Goal: Task Accomplishment & Management: Use online tool/utility

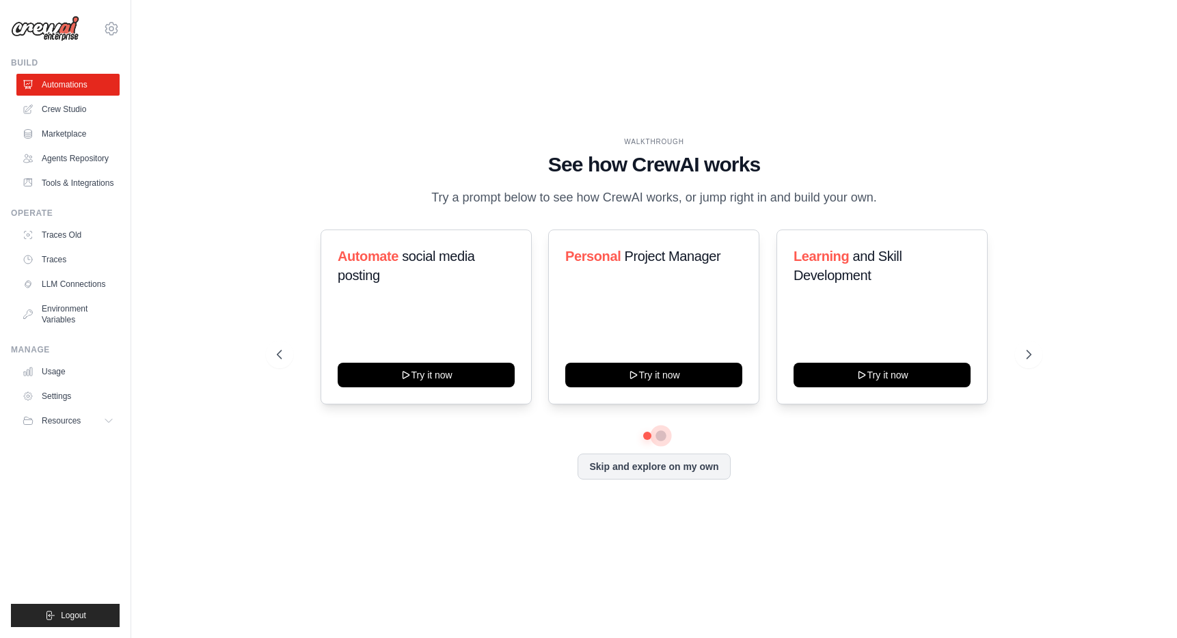
click at [660, 442] on button at bounding box center [661, 436] width 11 height 11
click at [643, 441] on button at bounding box center [648, 436] width 10 height 10
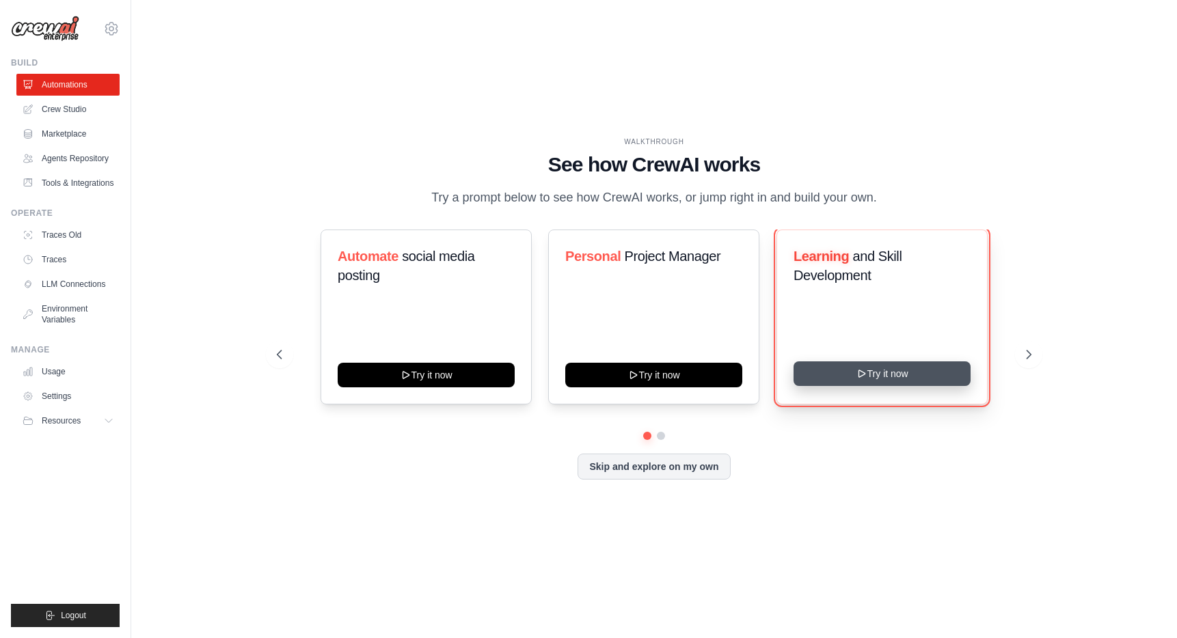
click at [837, 379] on button "Try it now" at bounding box center [882, 374] width 177 height 25
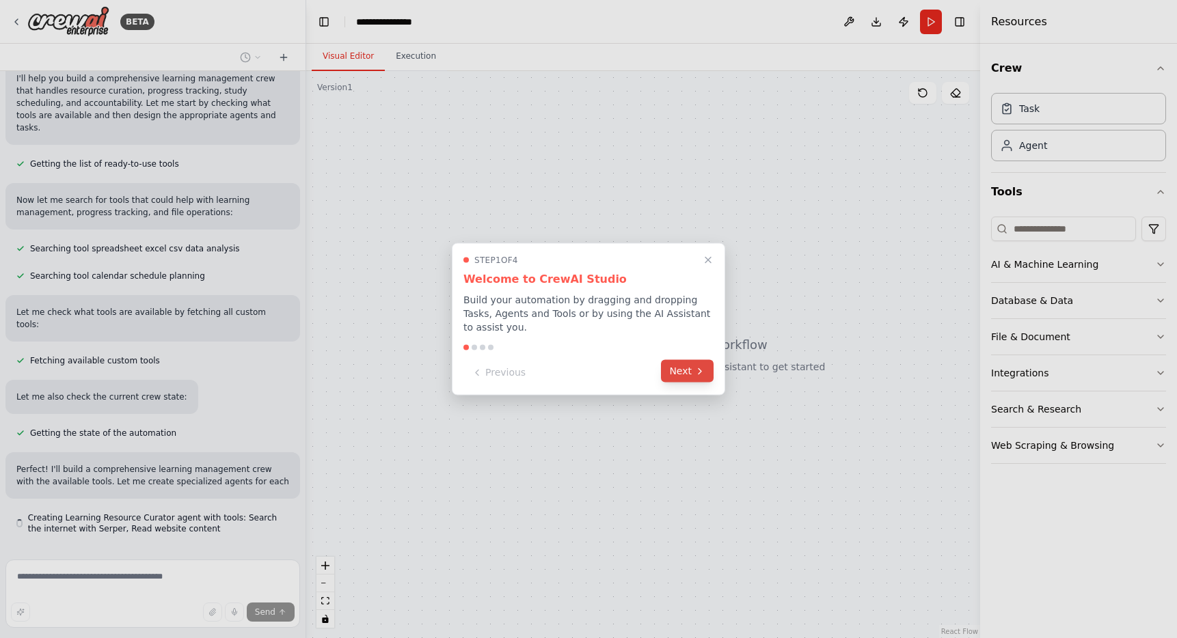
scroll to position [134, 0]
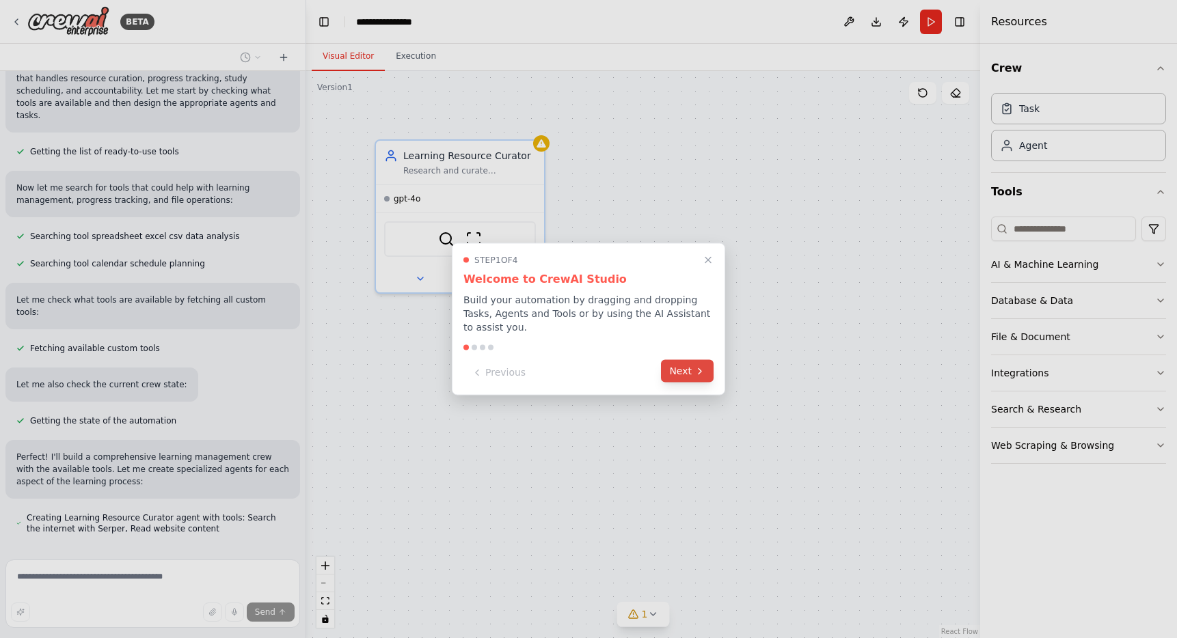
click at [691, 373] on button "Next" at bounding box center [687, 371] width 53 height 23
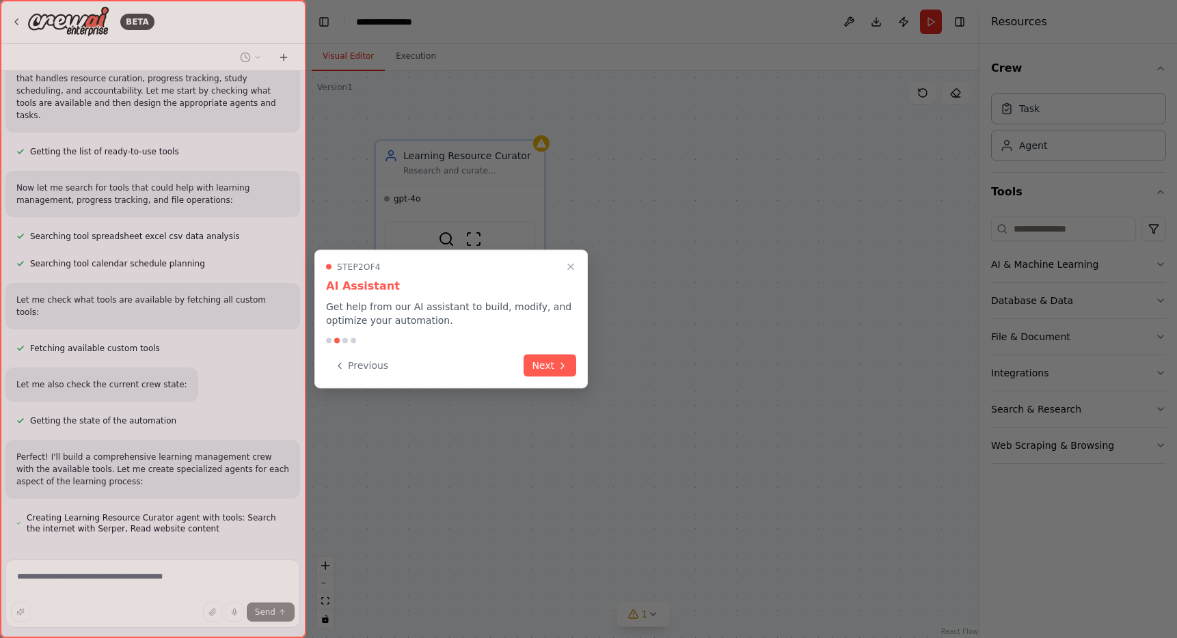
scroll to position [161, 0]
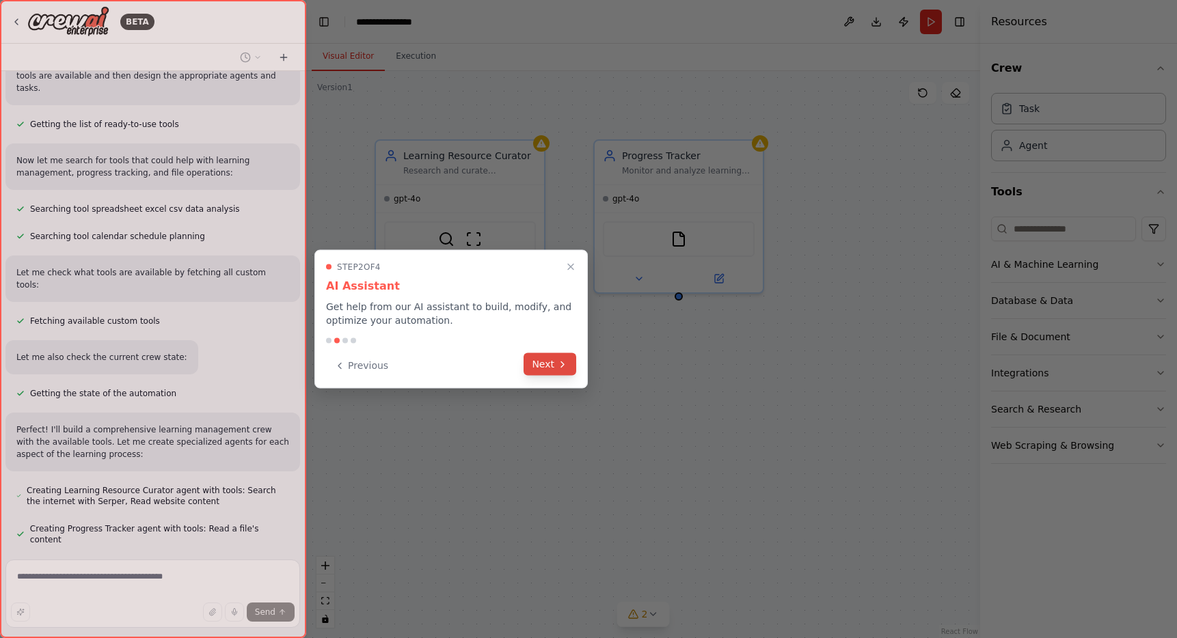
click at [556, 368] on button "Next" at bounding box center [550, 364] width 53 height 23
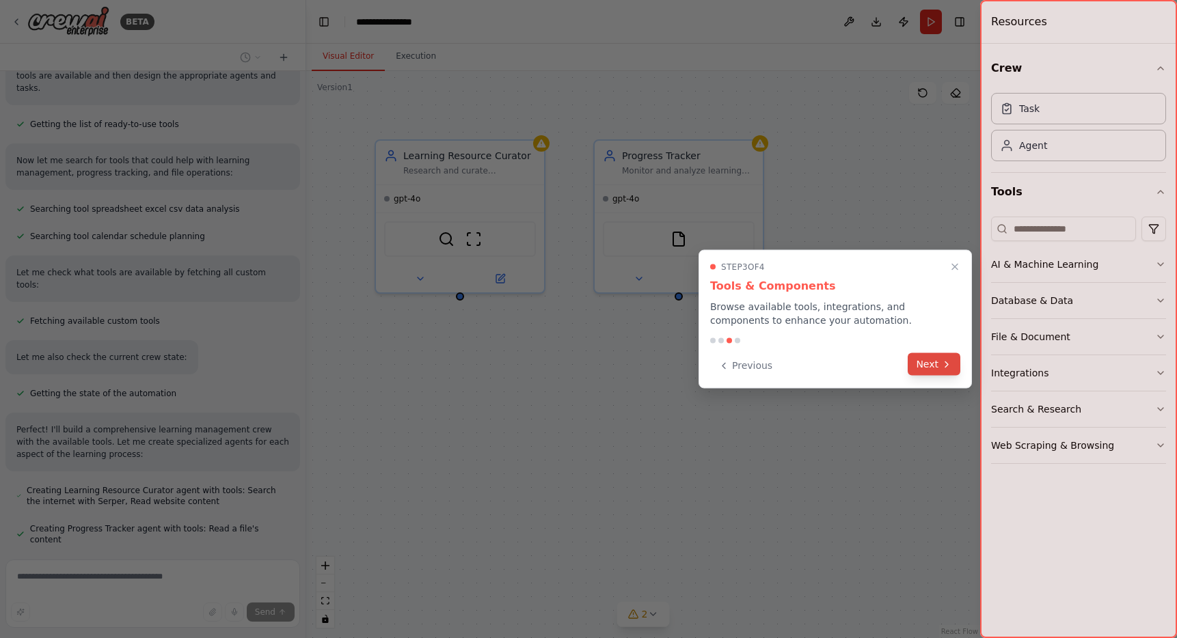
click at [934, 368] on button "Next" at bounding box center [934, 364] width 53 height 23
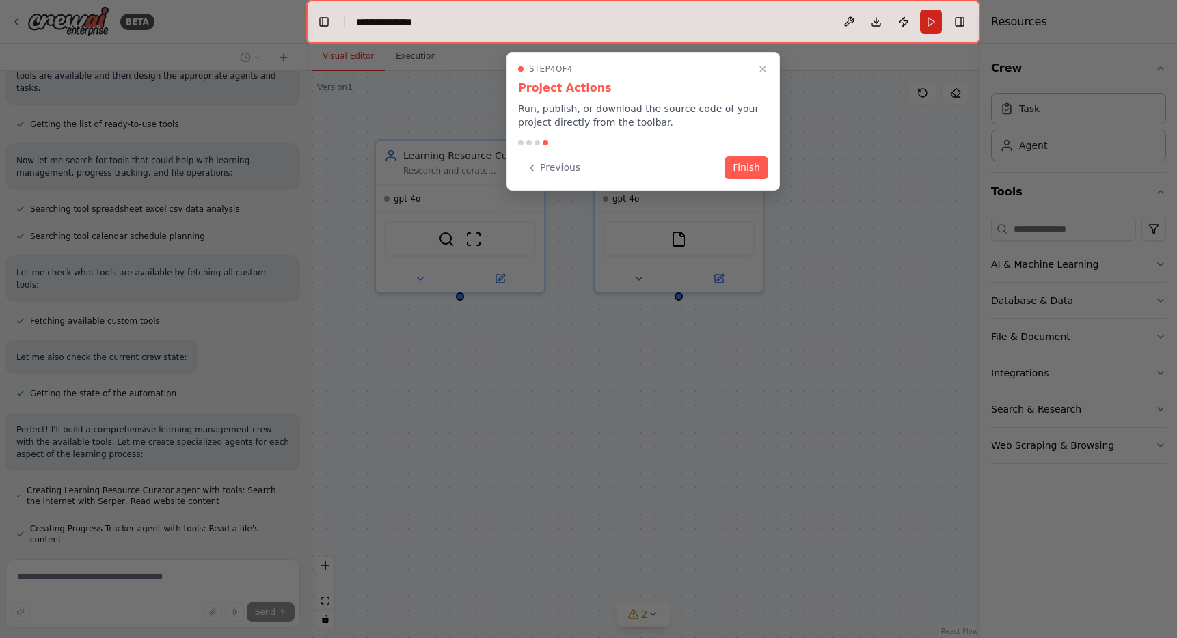
scroll to position [189, 0]
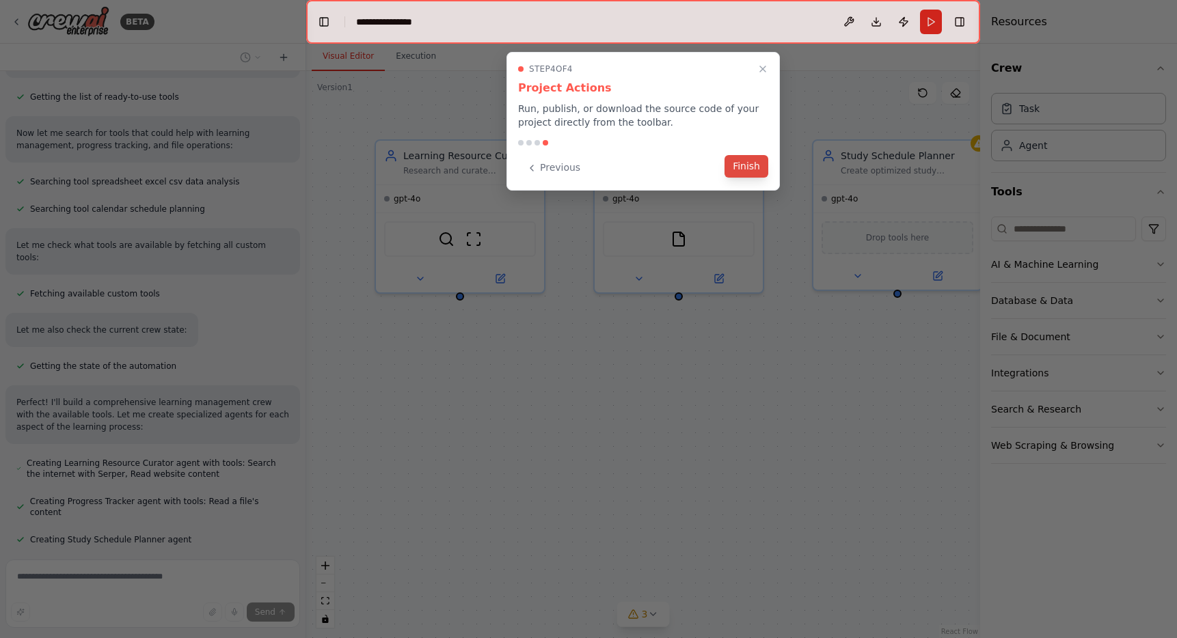
click at [749, 168] on button "Finish" at bounding box center [747, 166] width 44 height 23
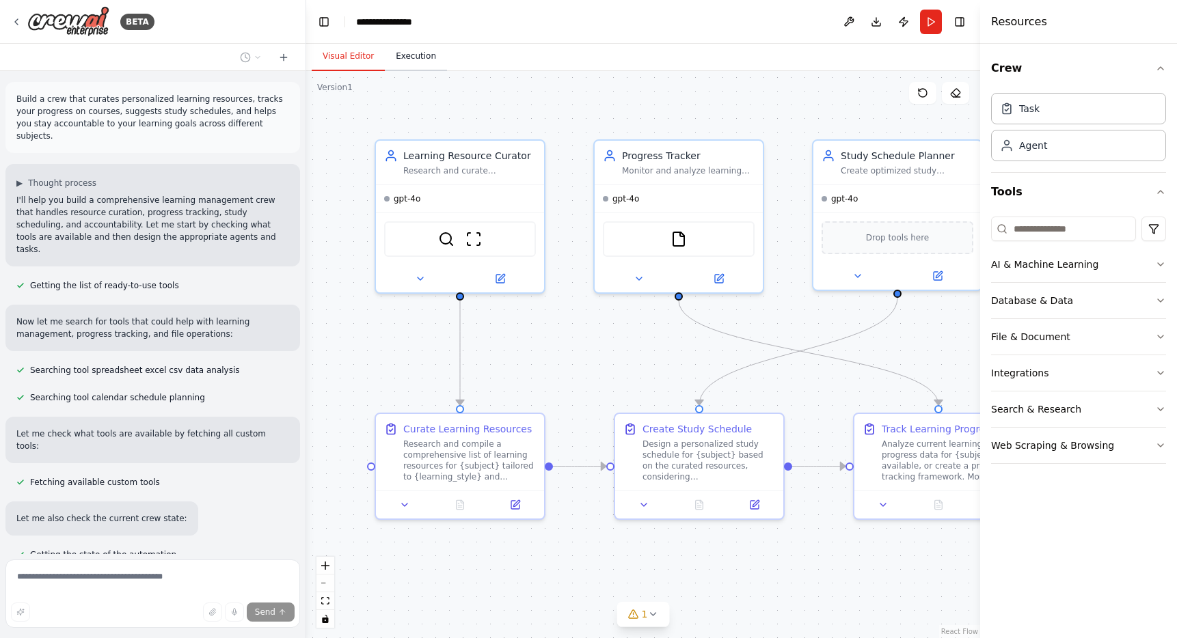
scroll to position [370, 0]
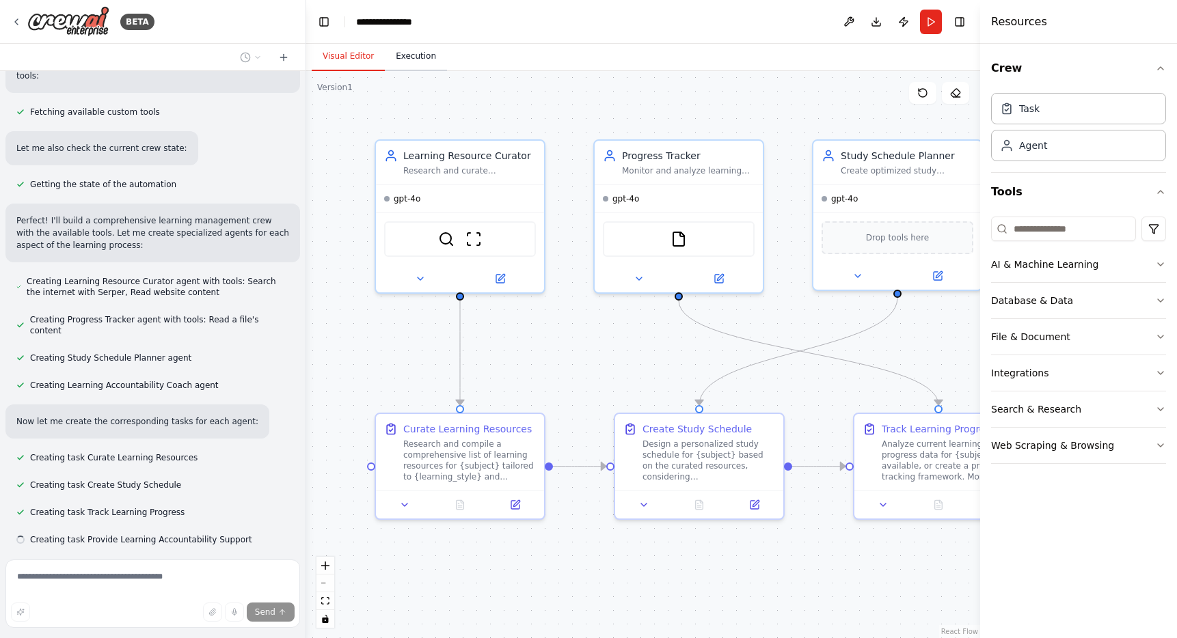
click at [403, 62] on button "Execution" at bounding box center [416, 56] width 62 height 29
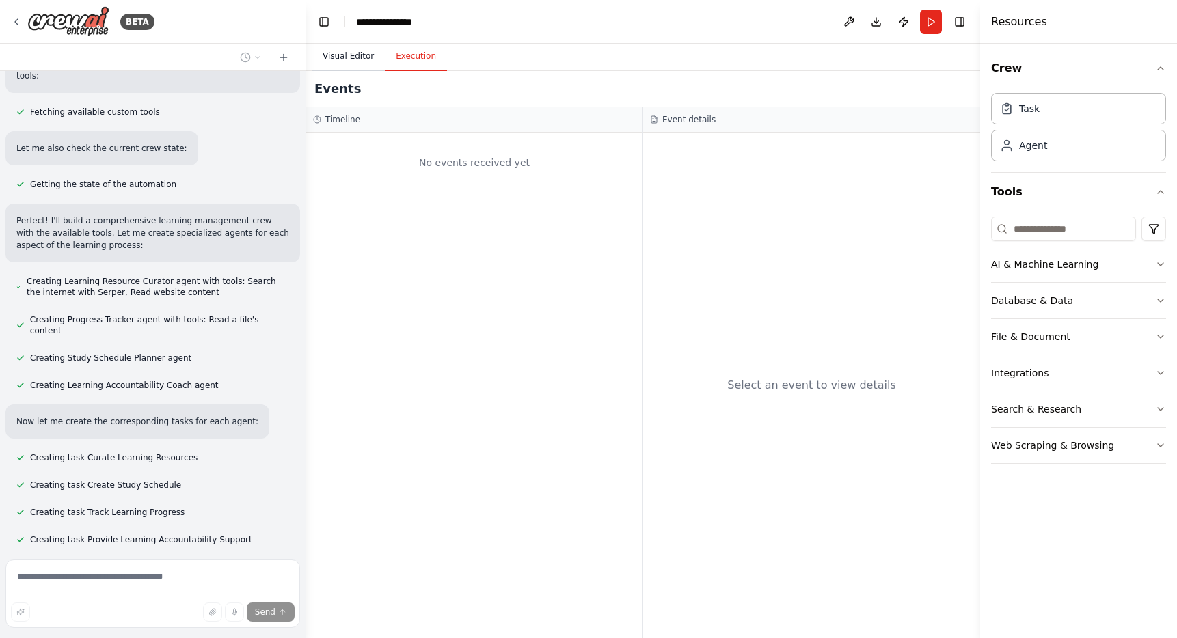
click at [353, 56] on button "Visual Editor" at bounding box center [348, 56] width 73 height 29
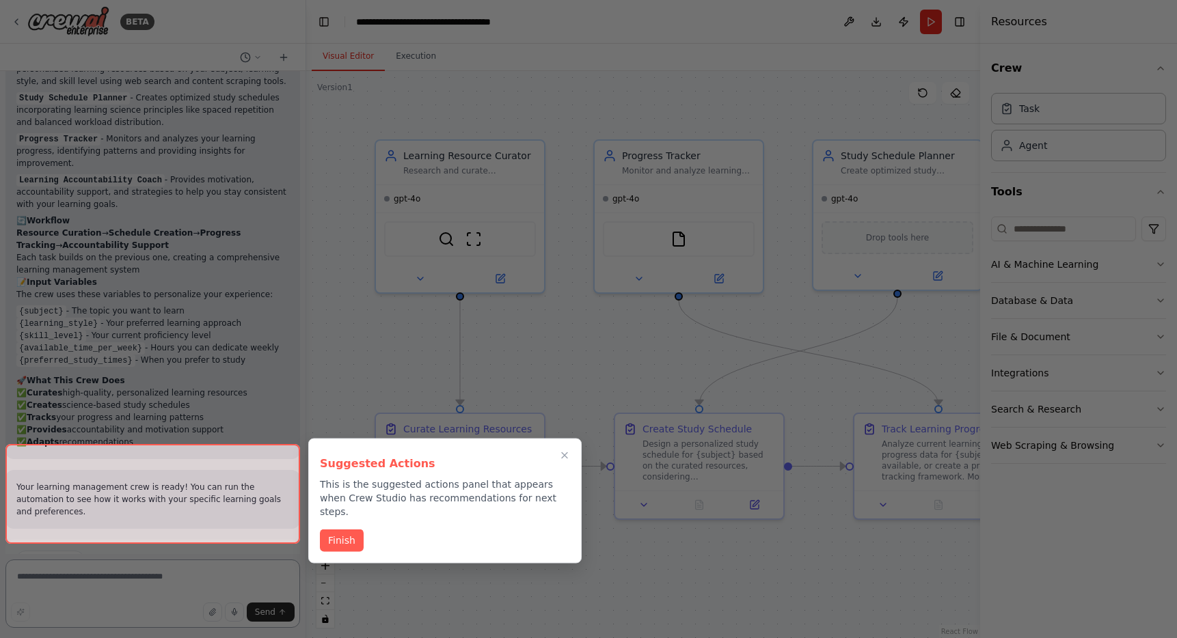
scroll to position [1111, 0]
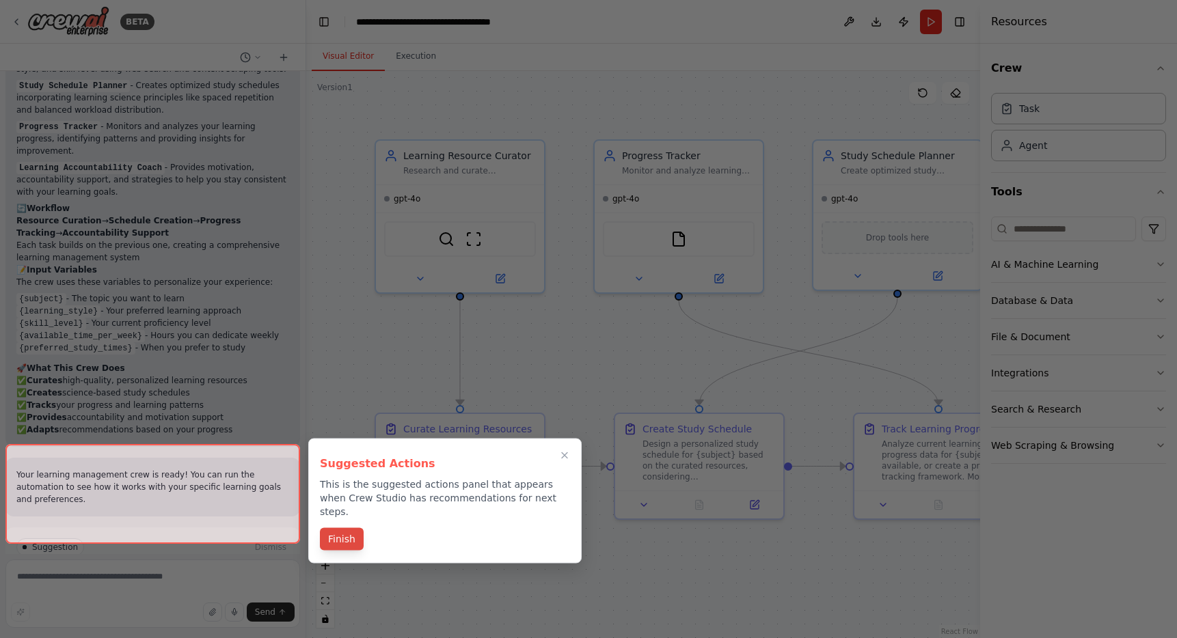
click at [343, 530] on button "Finish" at bounding box center [342, 539] width 44 height 23
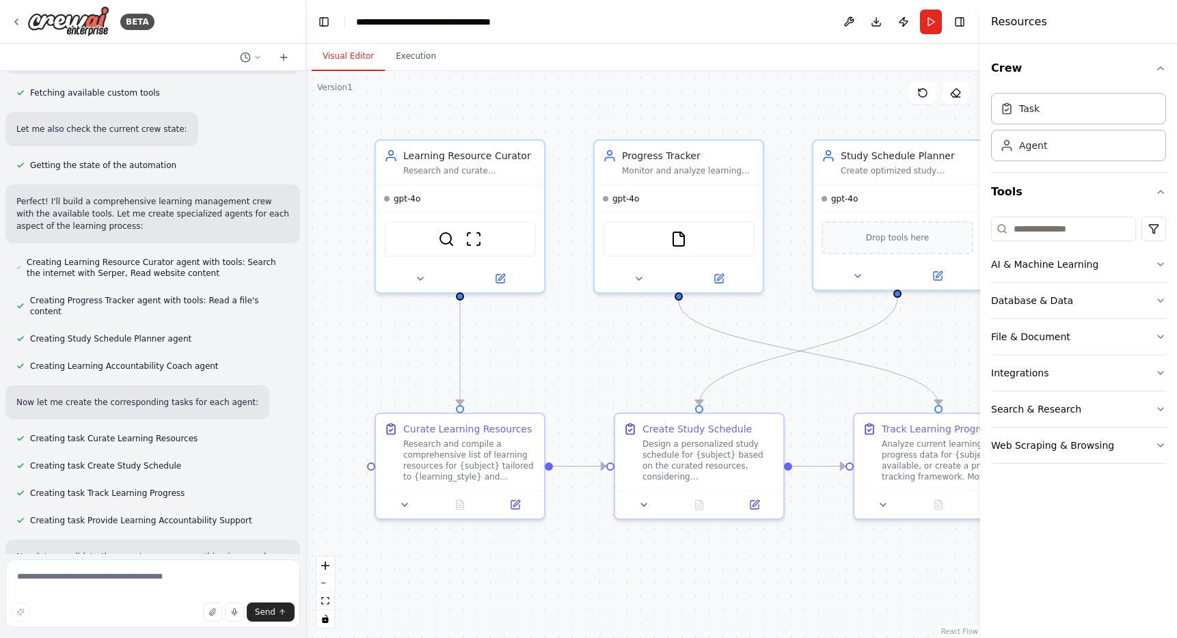
scroll to position [0, 0]
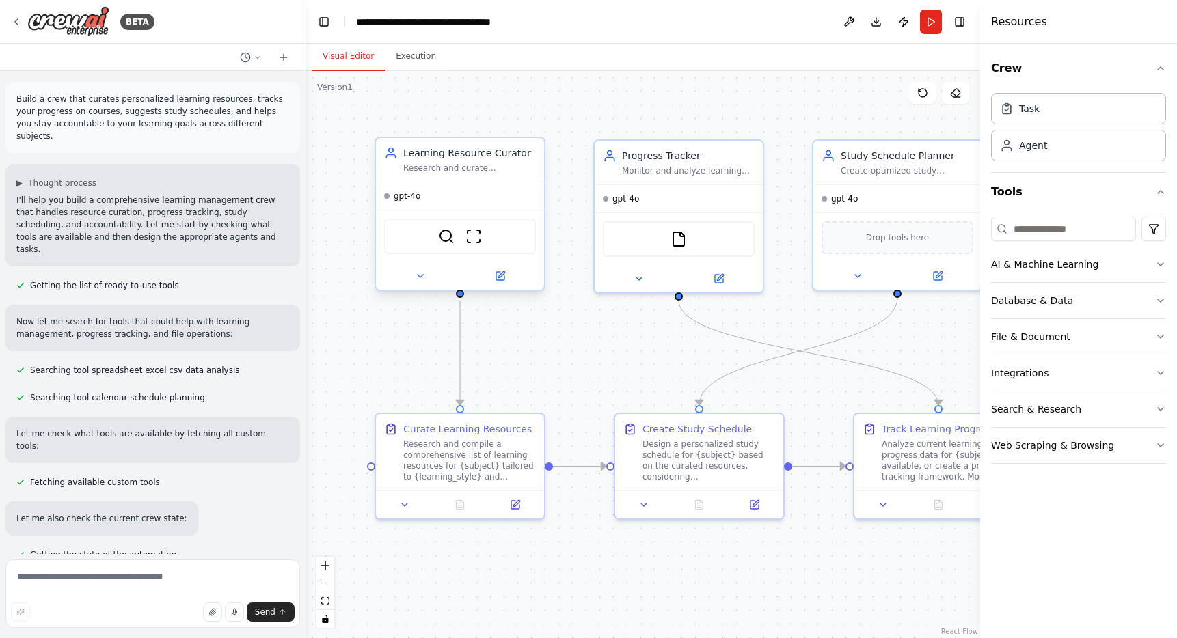
click at [408, 200] on span "gpt-4o" at bounding box center [407, 196] width 27 height 11
click at [507, 278] on button at bounding box center [499, 276] width 77 height 16
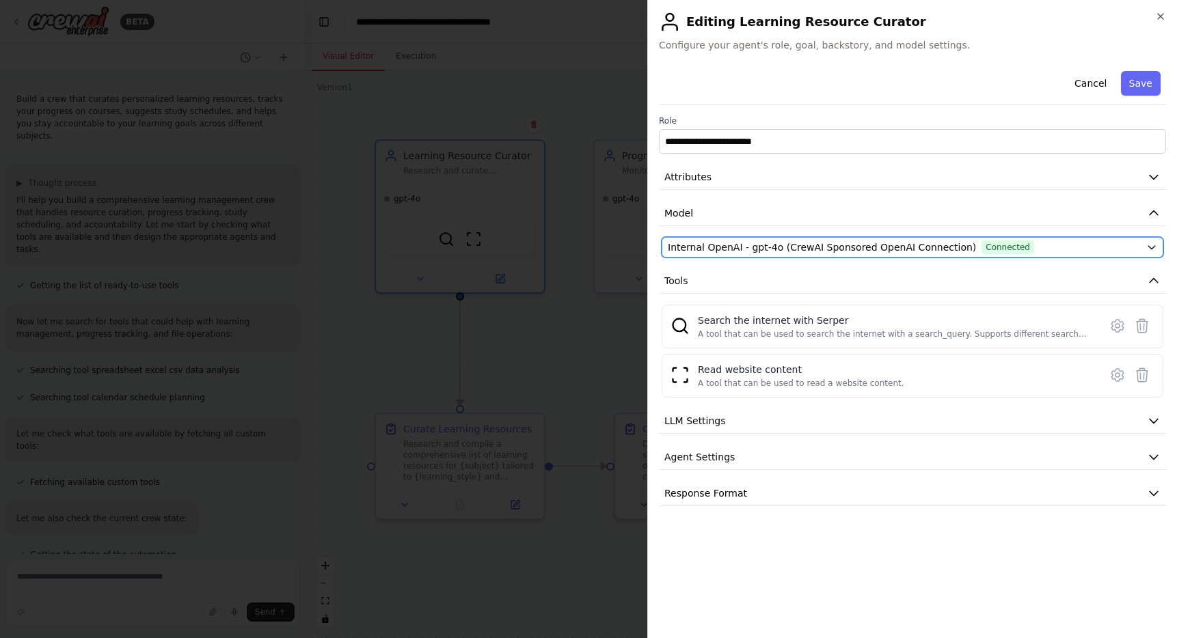
click at [787, 250] on span "Internal OpenAI - gpt-4o (CrewAI Sponsored OpenAI Connection)" at bounding box center [822, 248] width 308 height 14
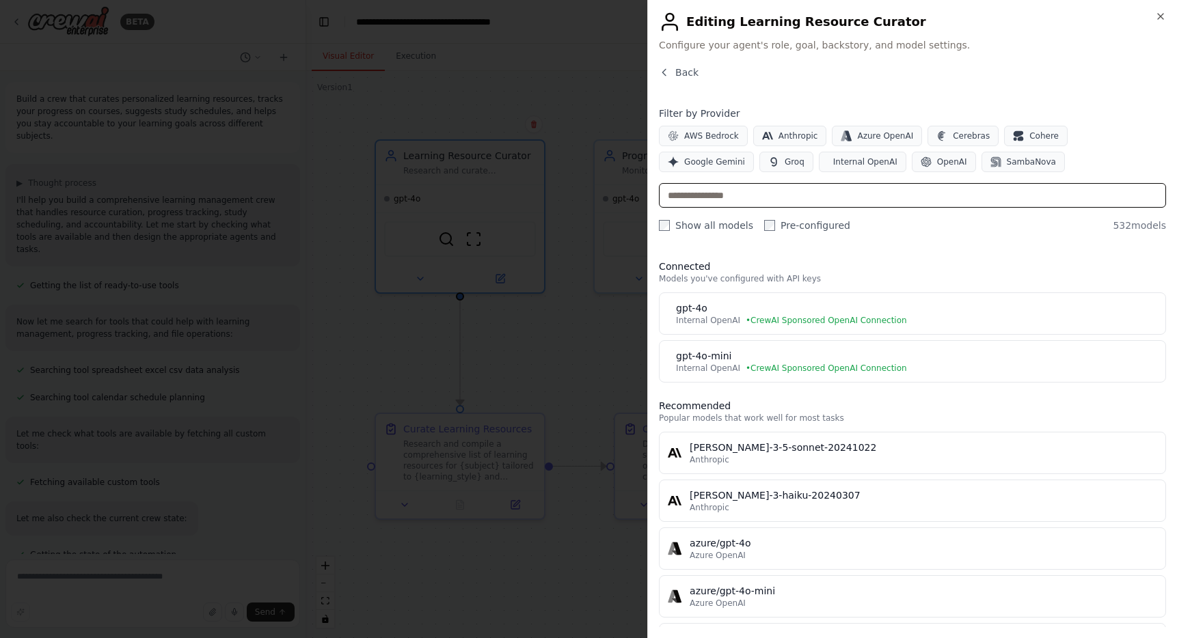
click at [772, 200] on input "text" at bounding box center [912, 195] width 507 height 25
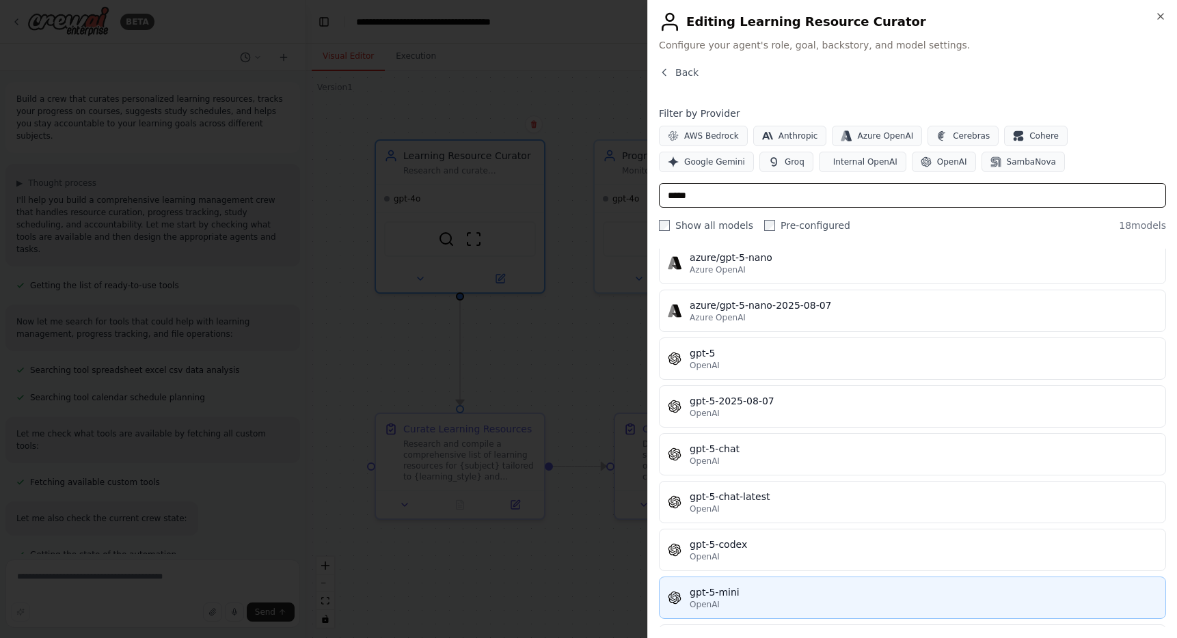
scroll to position [365, 0]
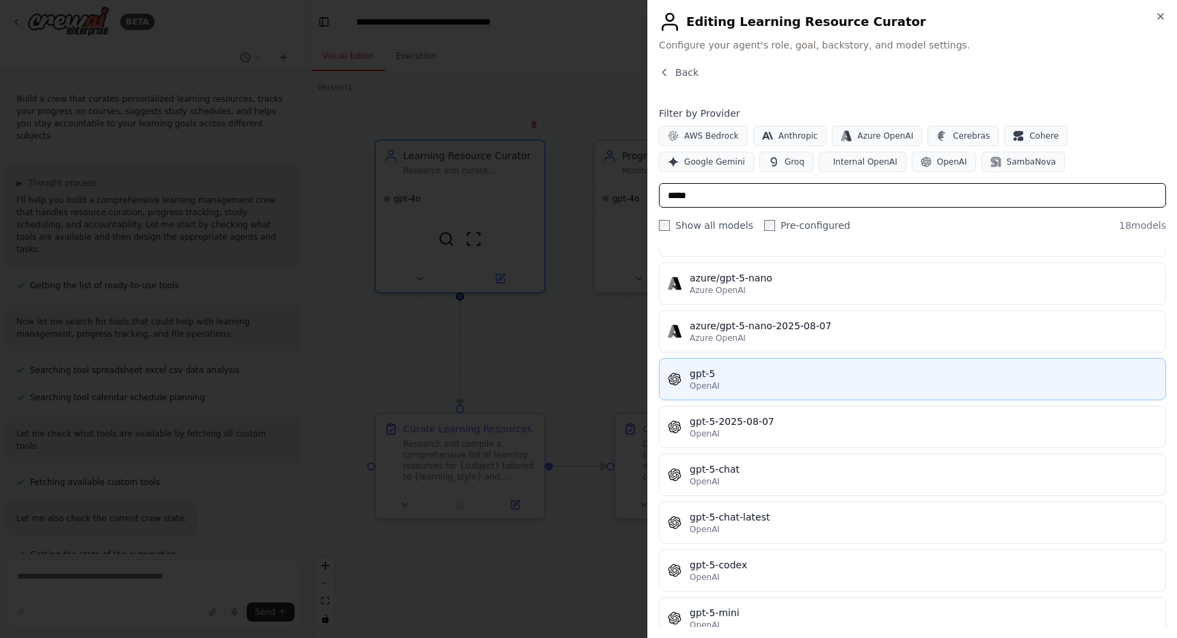
type input "*****"
click at [819, 394] on button "gpt-5 OpenAI" at bounding box center [912, 379] width 507 height 42
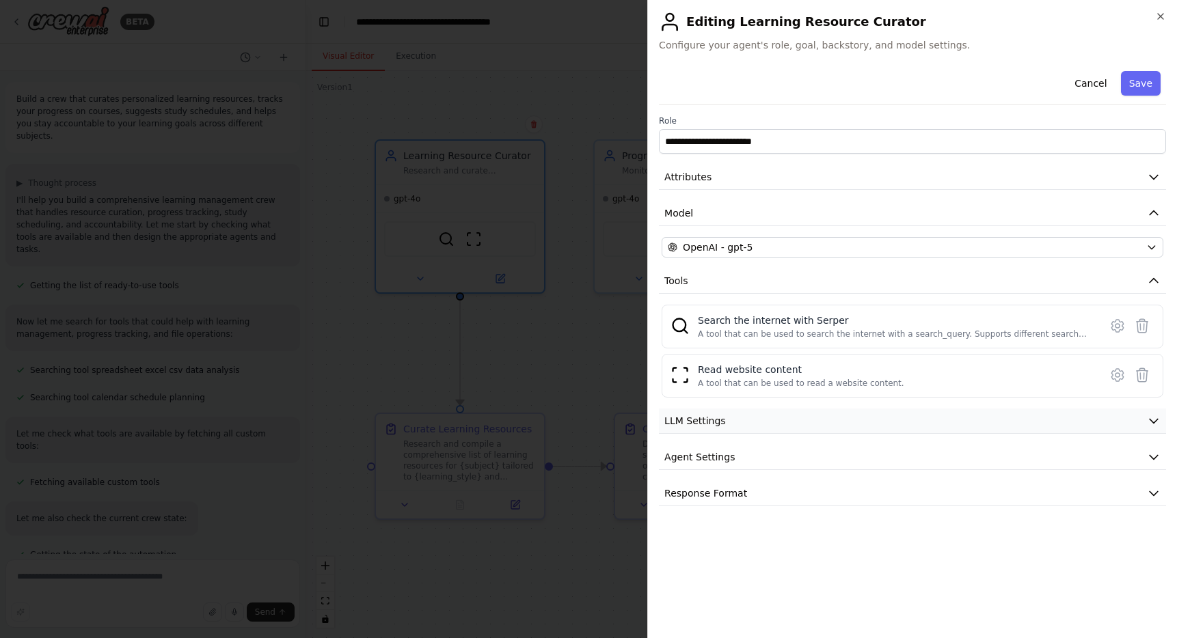
click at [850, 423] on button "LLM Settings" at bounding box center [912, 421] width 507 height 25
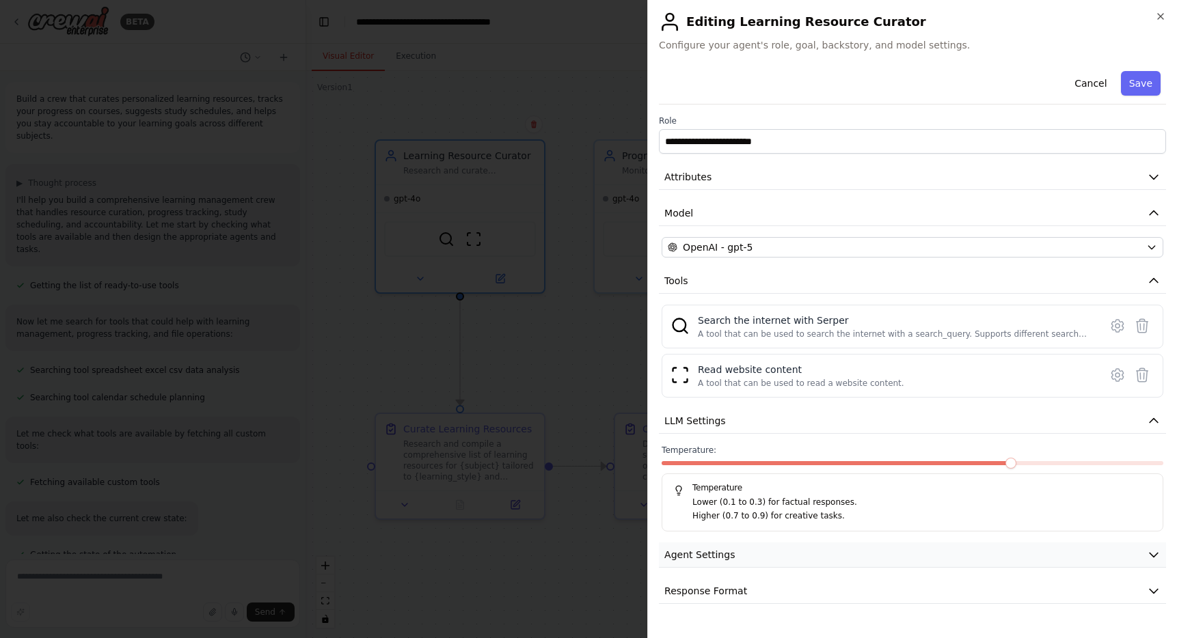
click at [831, 556] on button "Agent Settings" at bounding box center [912, 555] width 507 height 25
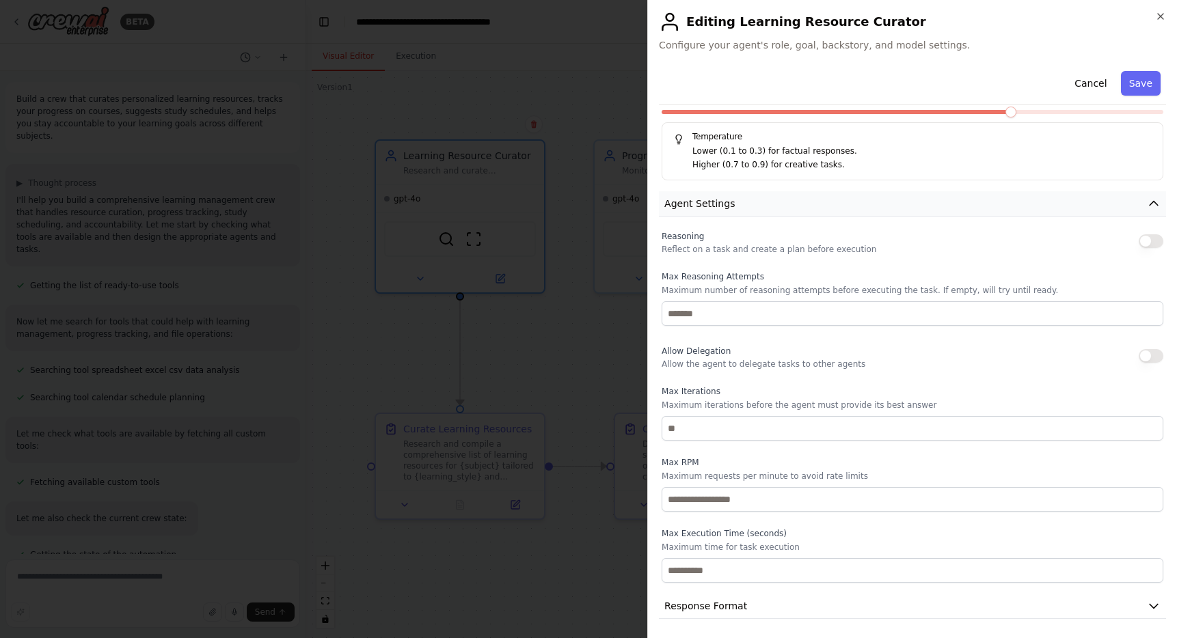
scroll to position [354, 0]
click at [822, 608] on button "Response Format" at bounding box center [912, 603] width 507 height 25
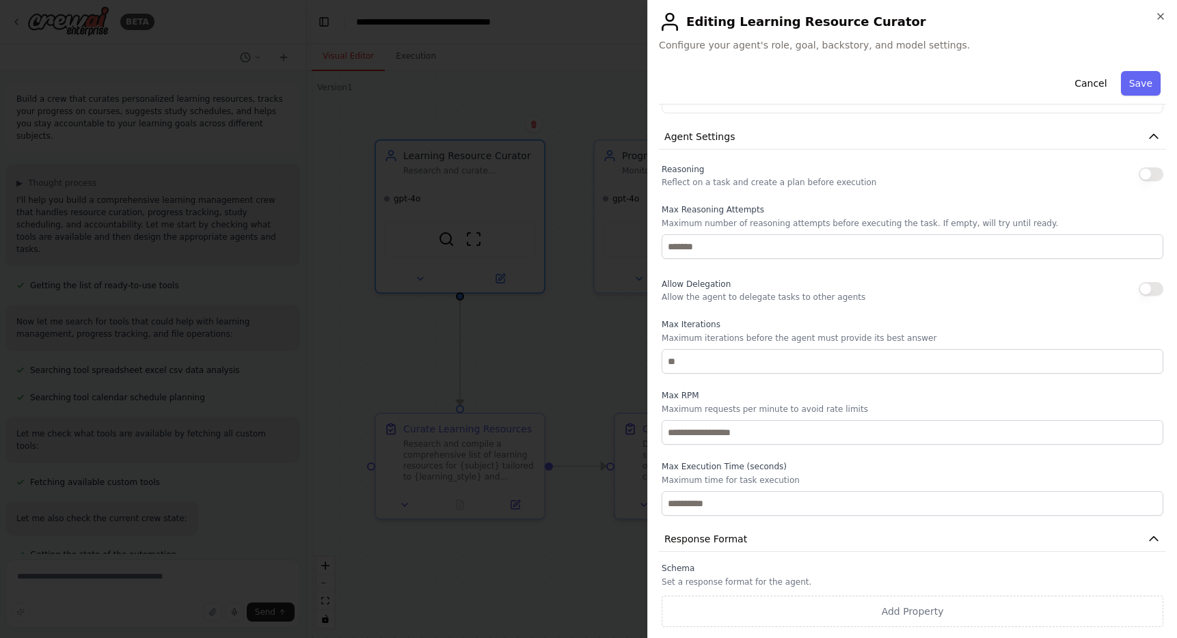
scroll to position [0, 0]
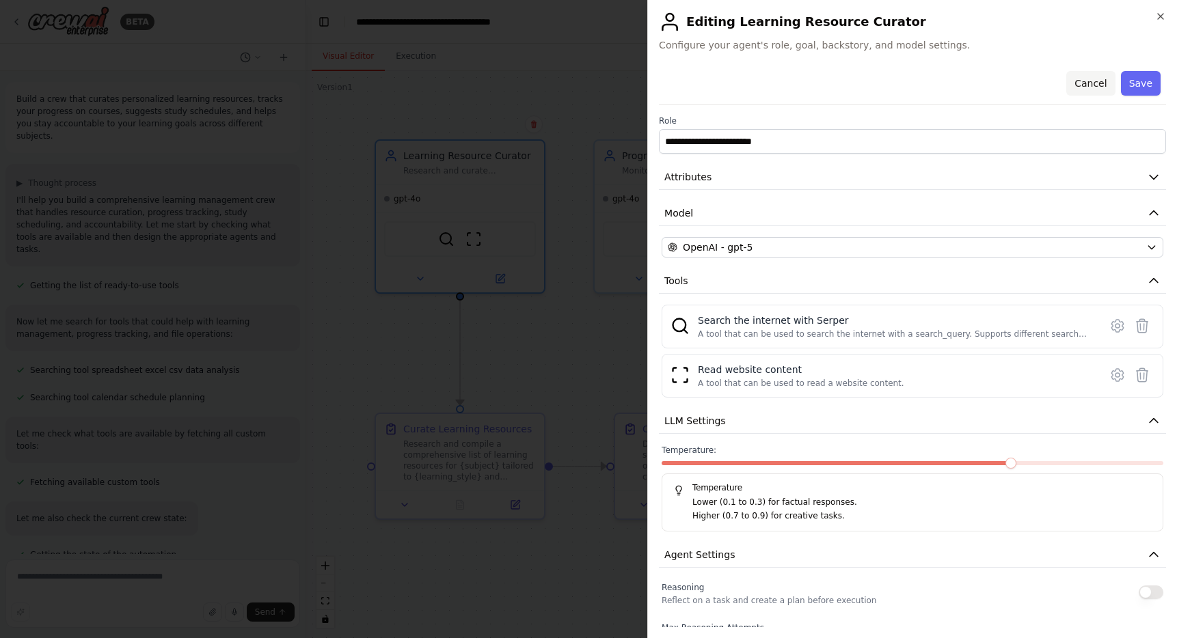
click at [1084, 79] on button "Cancel" at bounding box center [1090, 83] width 49 height 25
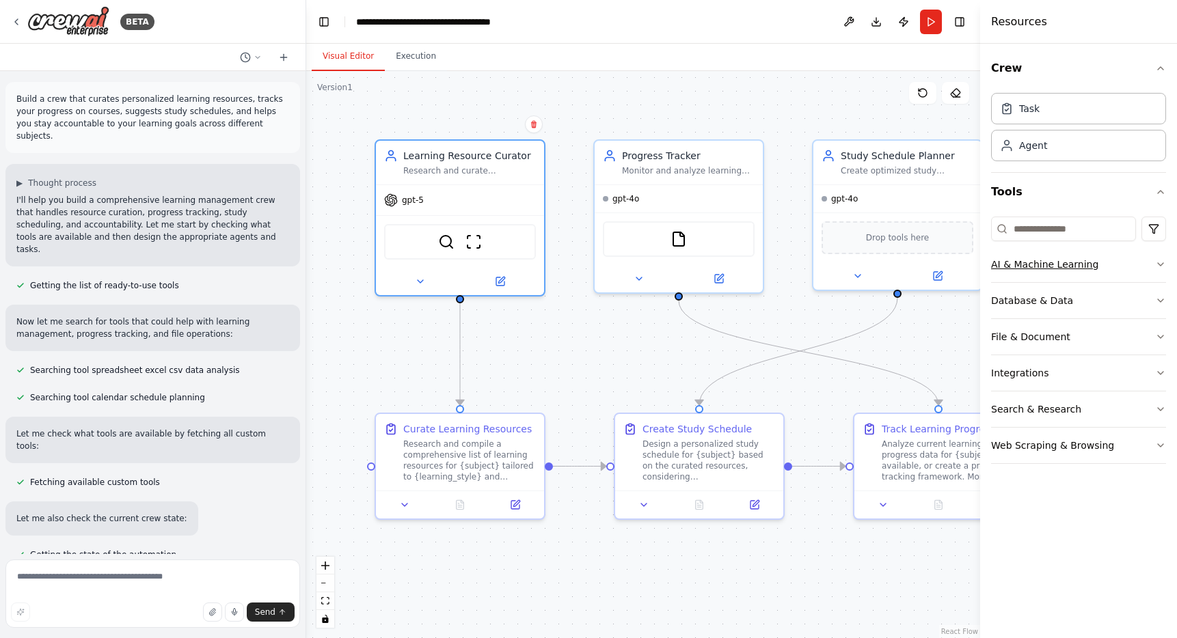
click at [1159, 267] on icon "button" at bounding box center [1160, 264] width 11 height 11
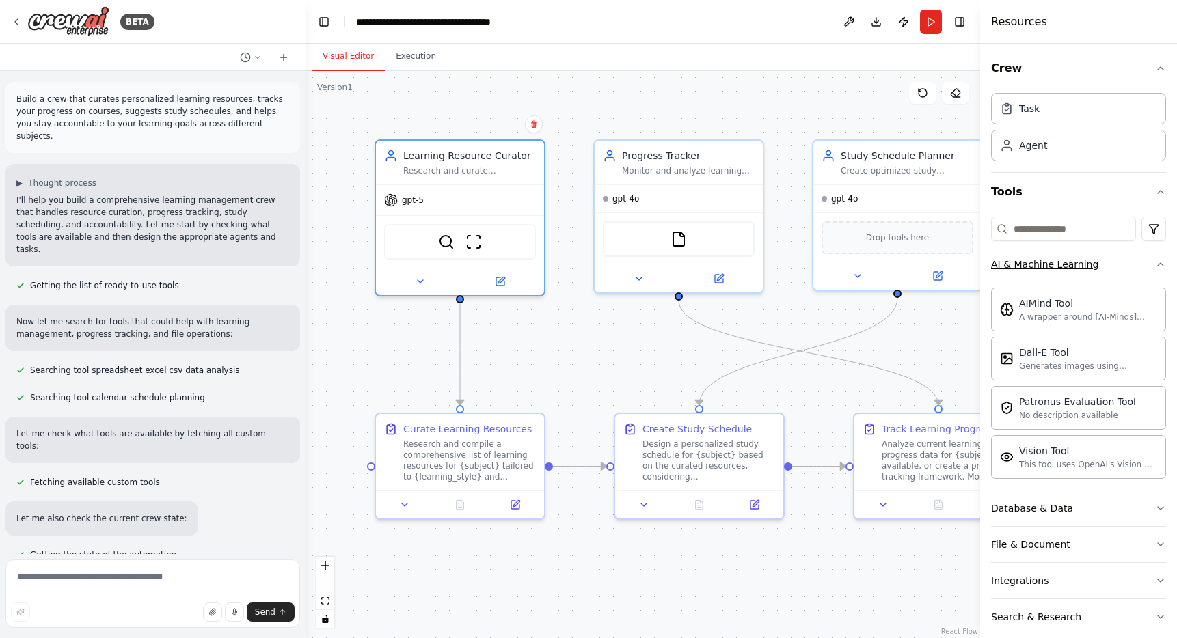
click at [1159, 267] on icon "button" at bounding box center [1160, 264] width 11 height 11
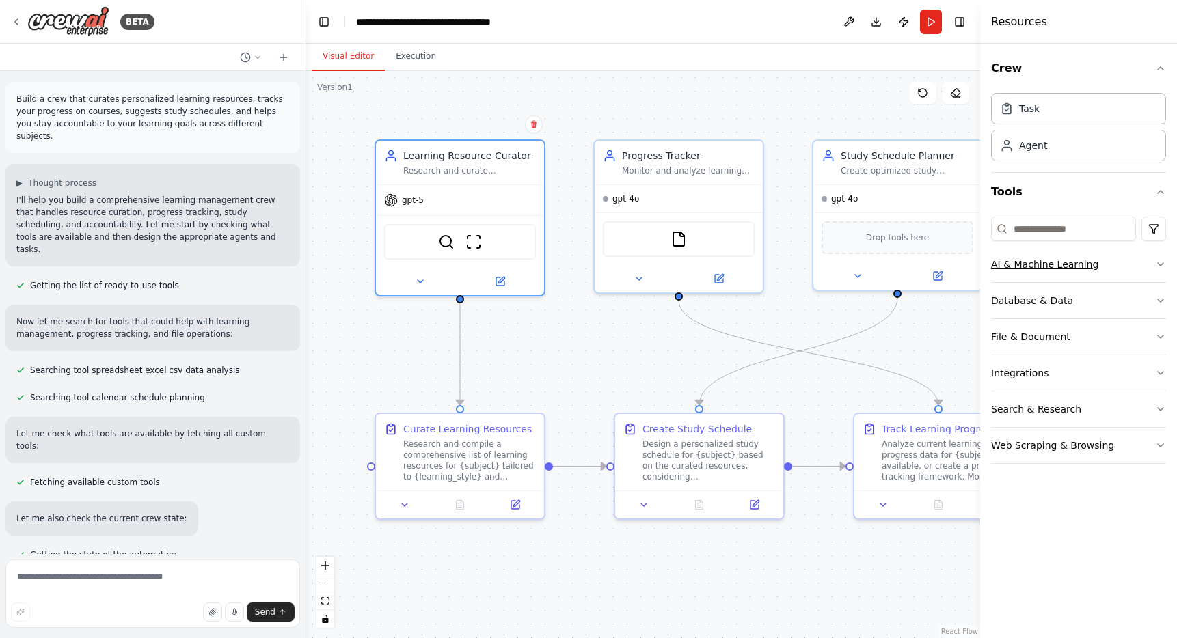
click at [1159, 267] on icon "button" at bounding box center [1160, 264] width 11 height 11
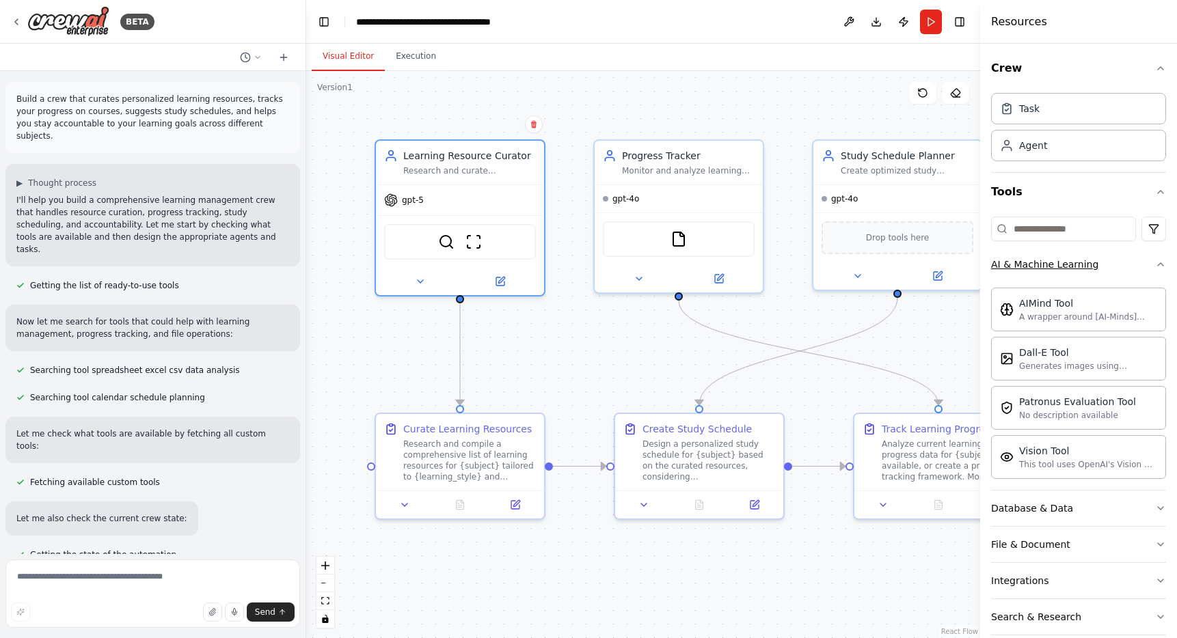
click at [1159, 267] on icon "button" at bounding box center [1160, 264] width 11 height 11
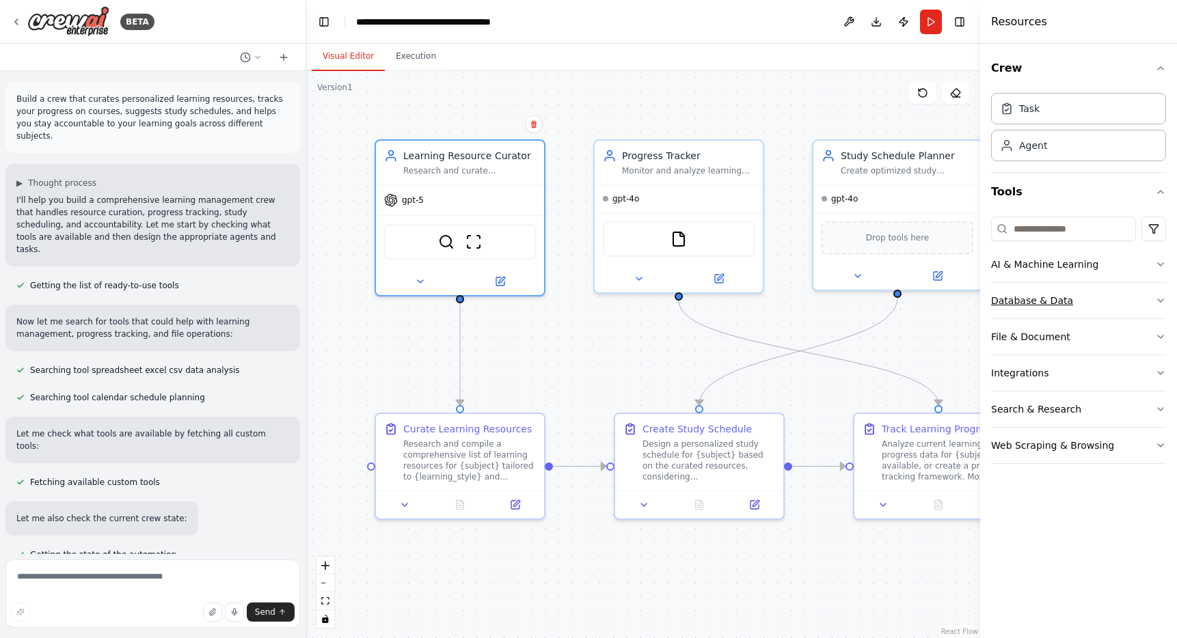
click at [1156, 299] on icon "button" at bounding box center [1160, 300] width 11 height 11
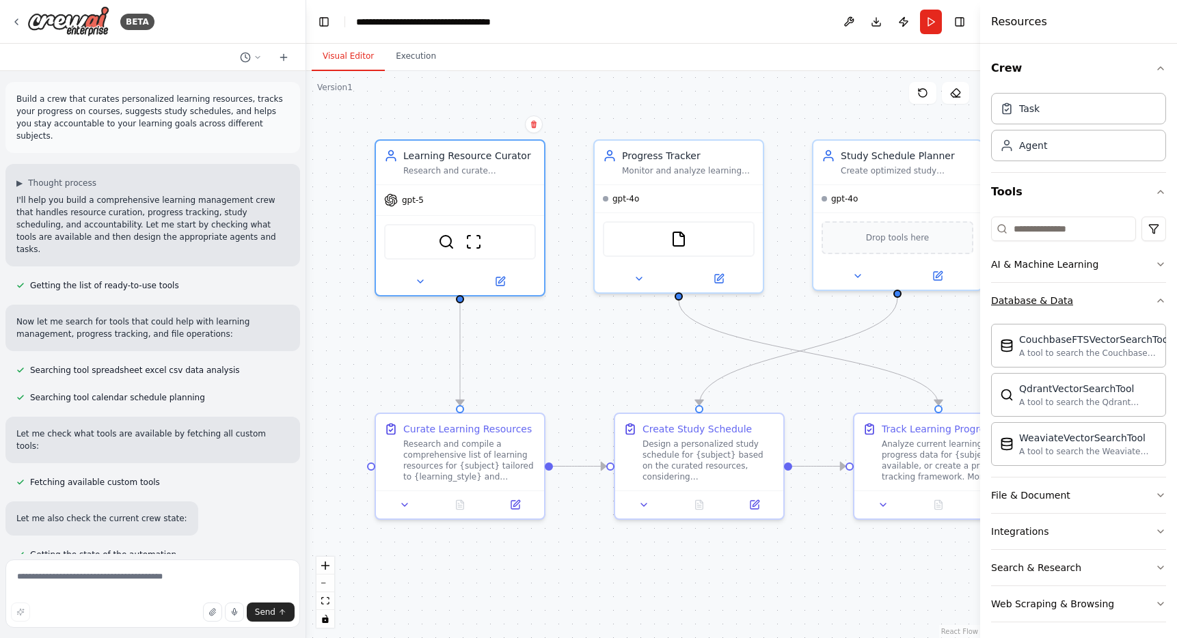
click at [1156, 299] on icon "button" at bounding box center [1160, 300] width 11 height 11
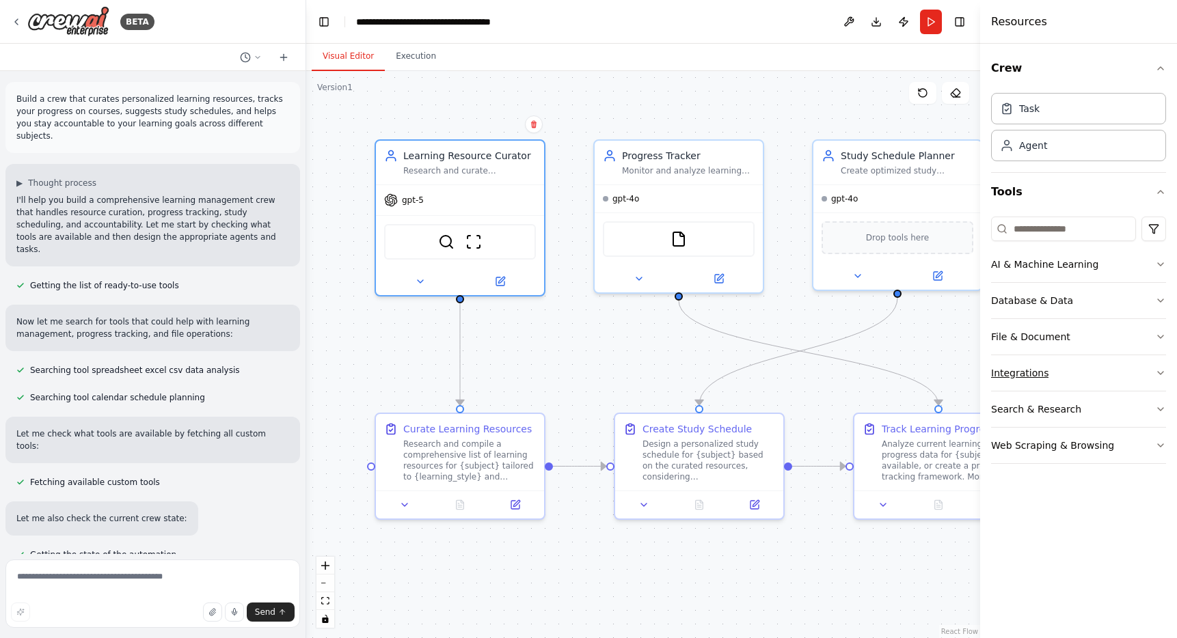
click at [1155, 377] on icon "button" at bounding box center [1160, 373] width 11 height 11
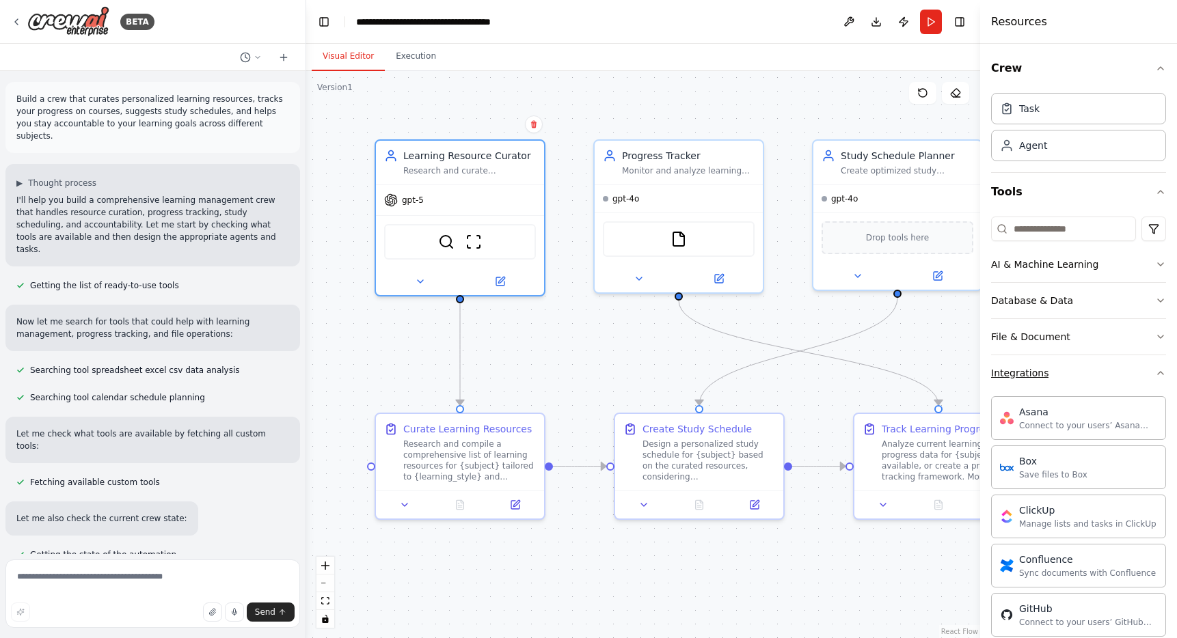
click at [1163, 374] on icon "button" at bounding box center [1160, 373] width 11 height 11
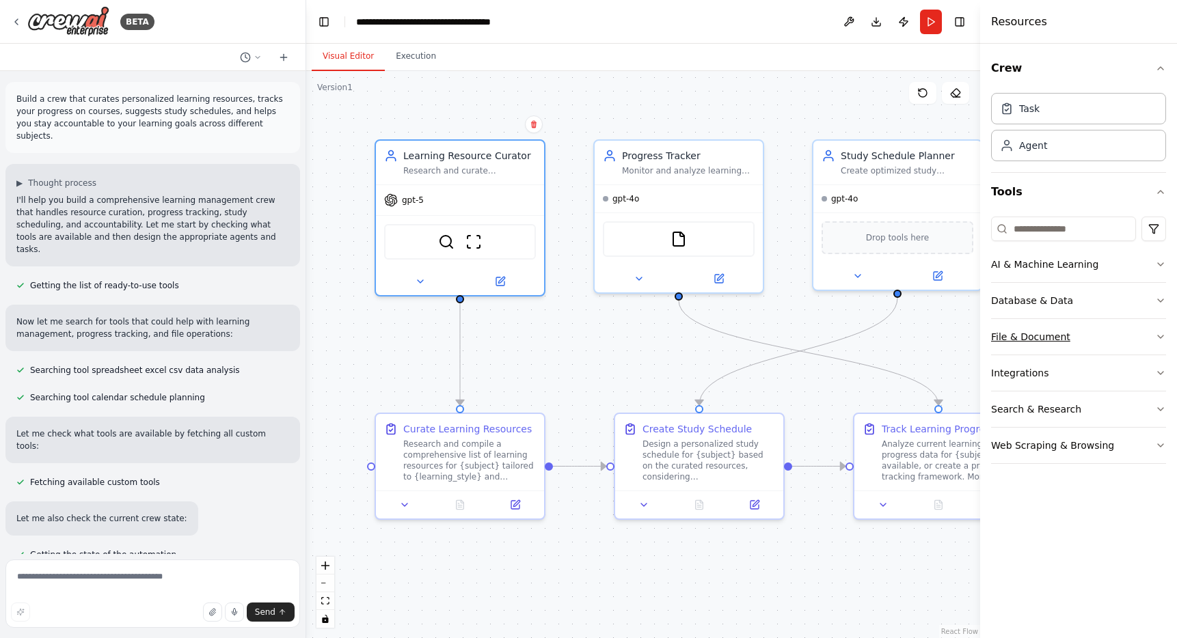
click at [1150, 336] on button "File & Document" at bounding box center [1078, 337] width 175 height 36
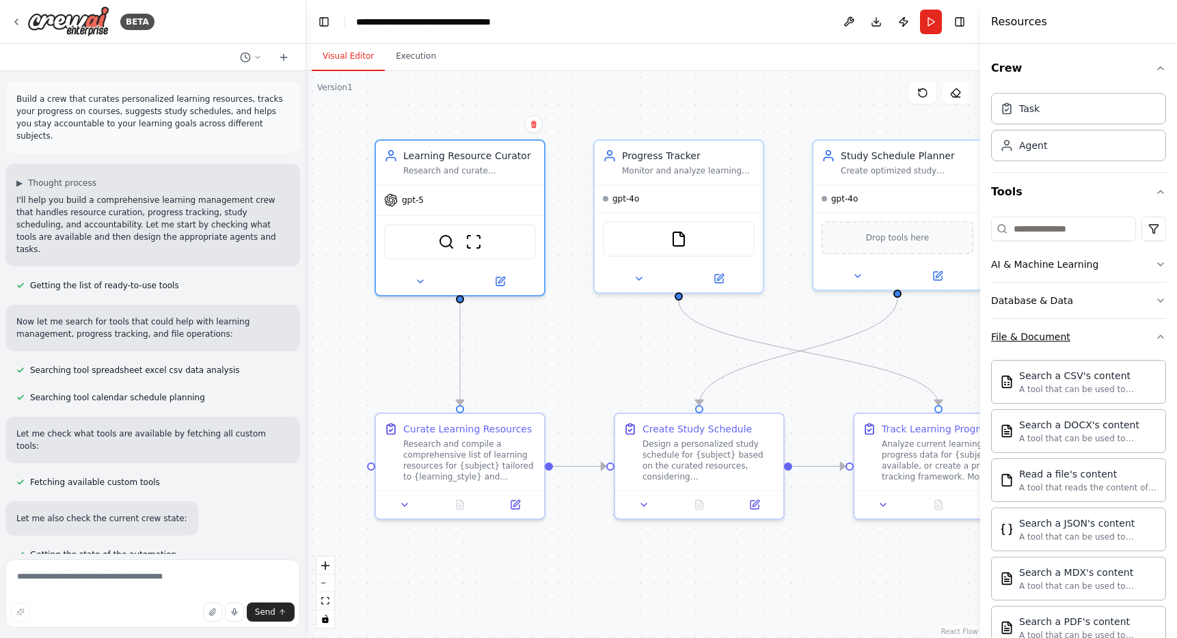
click at [1158, 337] on icon "button" at bounding box center [1160, 337] width 11 height 11
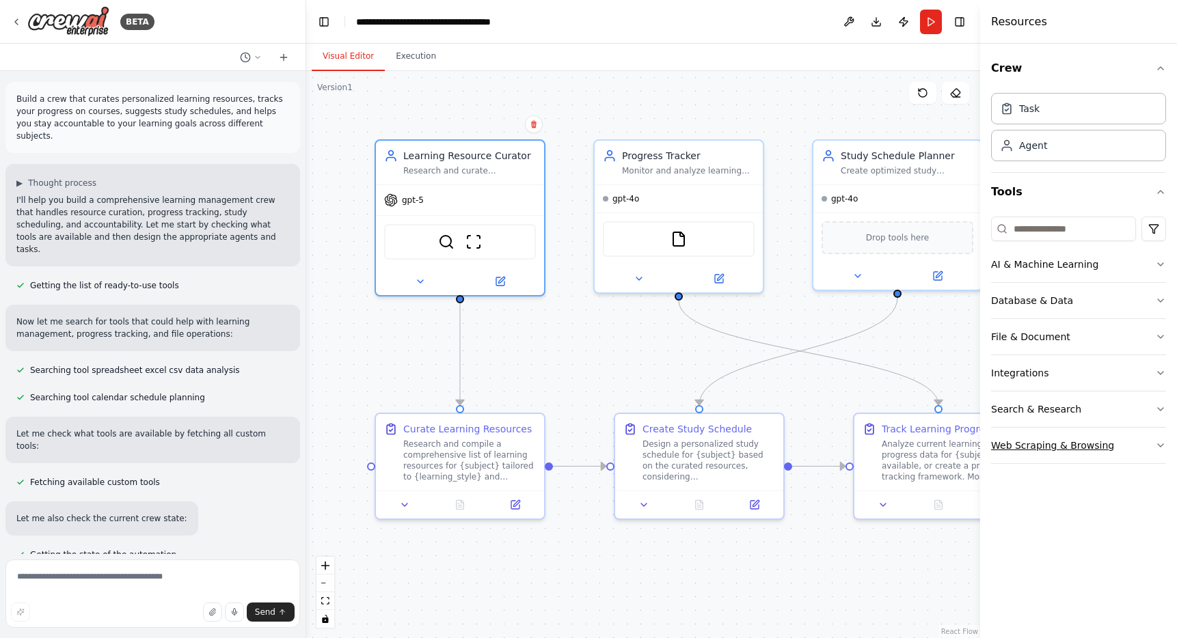
click at [1156, 446] on icon "button" at bounding box center [1160, 445] width 11 height 11
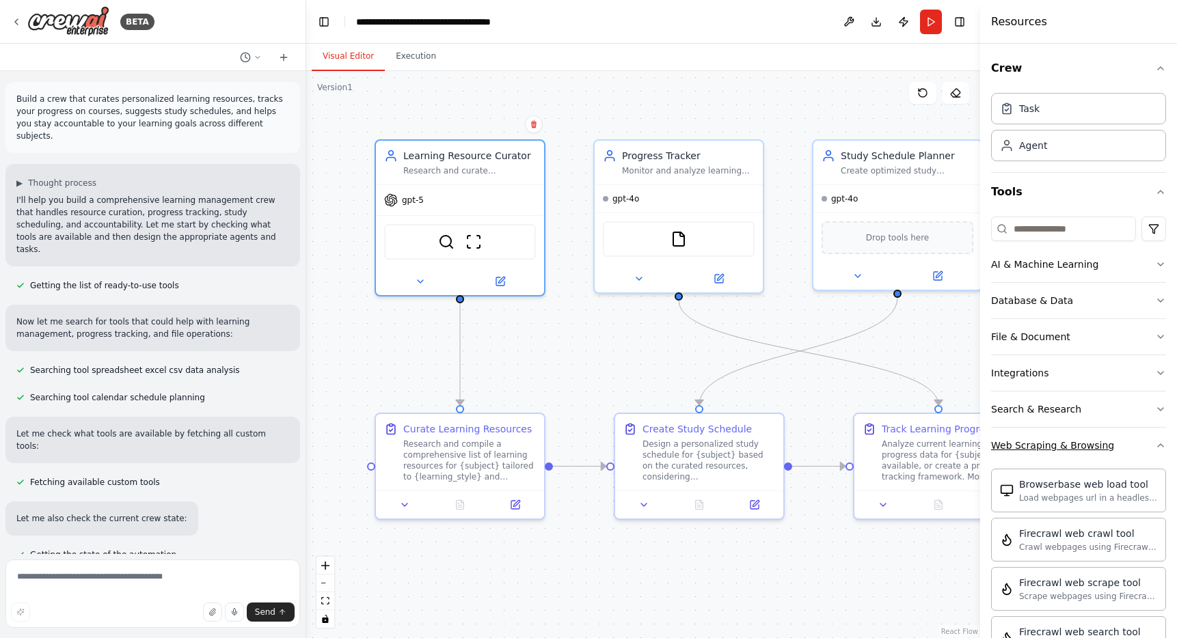
click at [1156, 446] on icon "button" at bounding box center [1160, 445] width 11 height 11
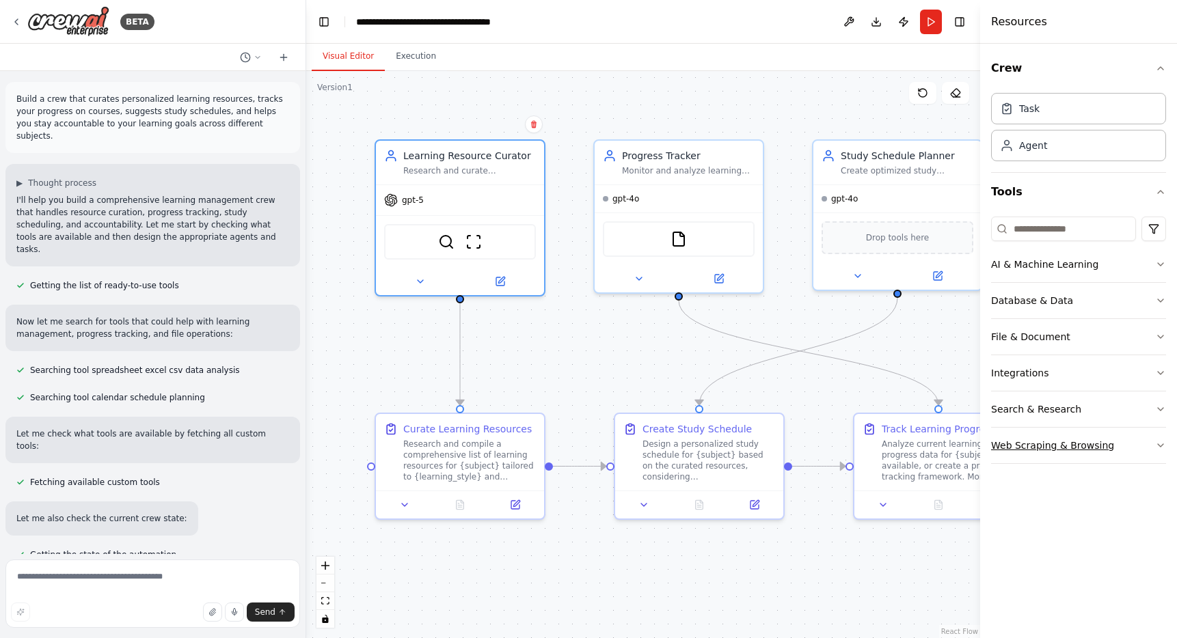
click at [1163, 448] on icon "button" at bounding box center [1160, 445] width 11 height 11
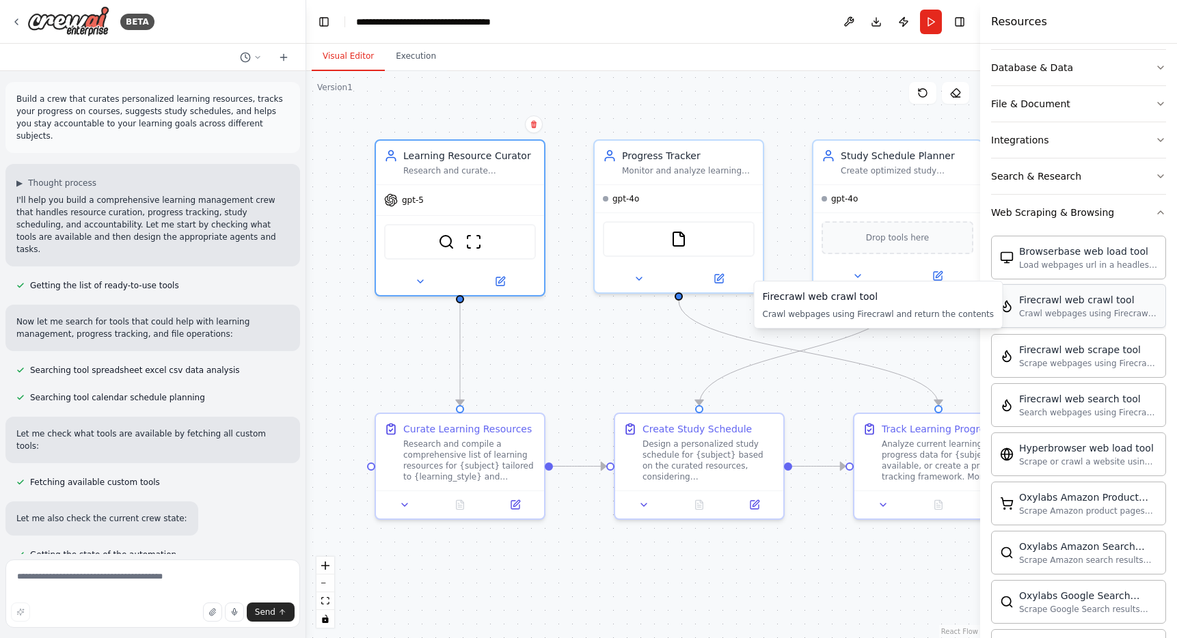
scroll to position [239, 0]
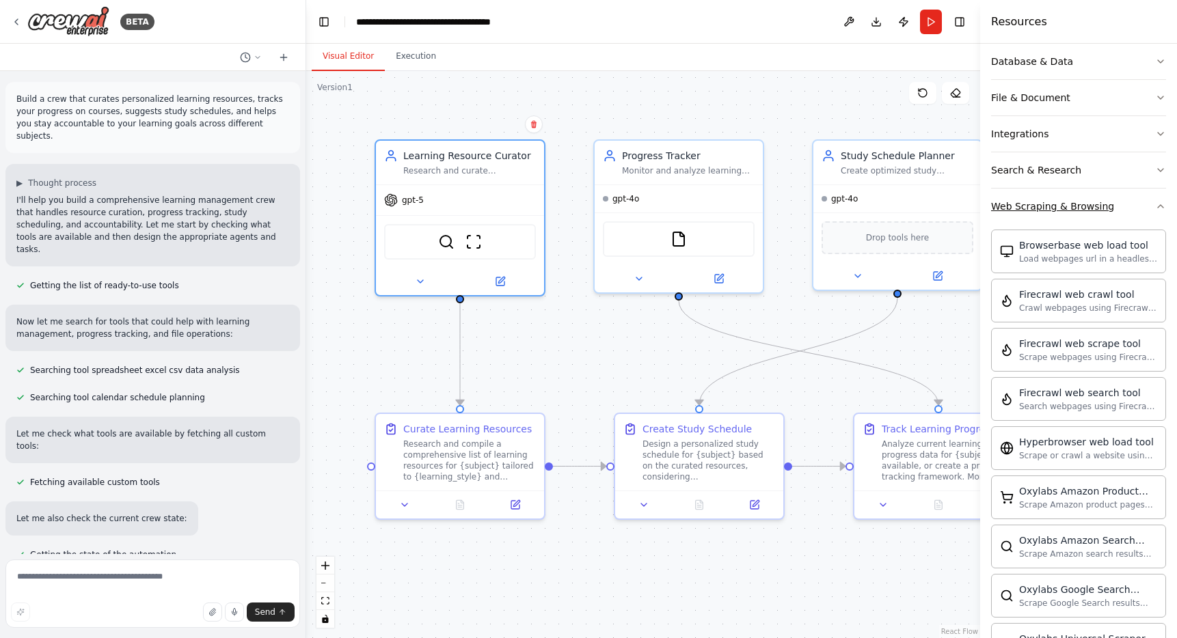
click at [1163, 208] on icon "button" at bounding box center [1160, 206] width 11 height 11
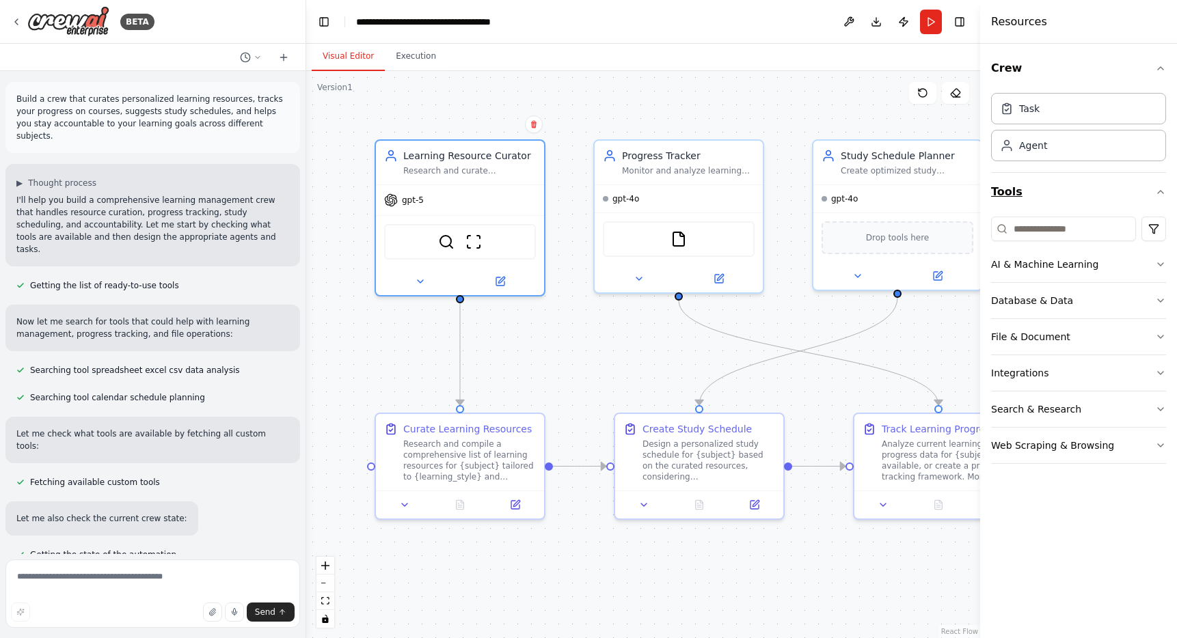
scroll to position [1111, 0]
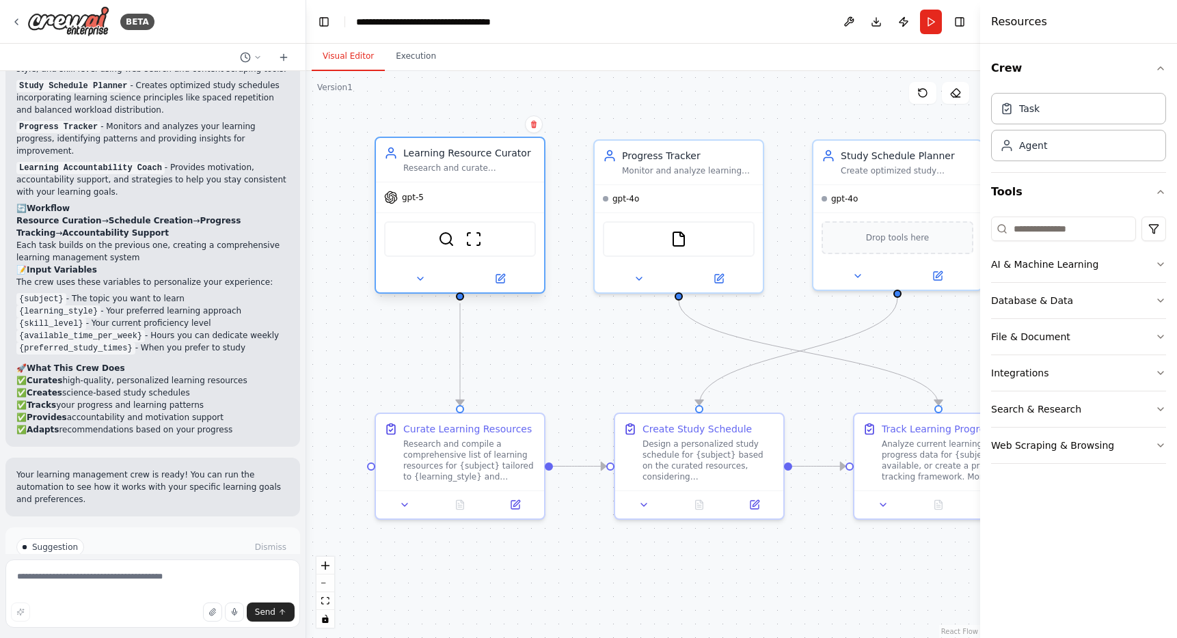
click at [420, 200] on span "gpt-5" at bounding box center [413, 197] width 22 height 11
click at [418, 280] on icon at bounding box center [420, 278] width 11 height 11
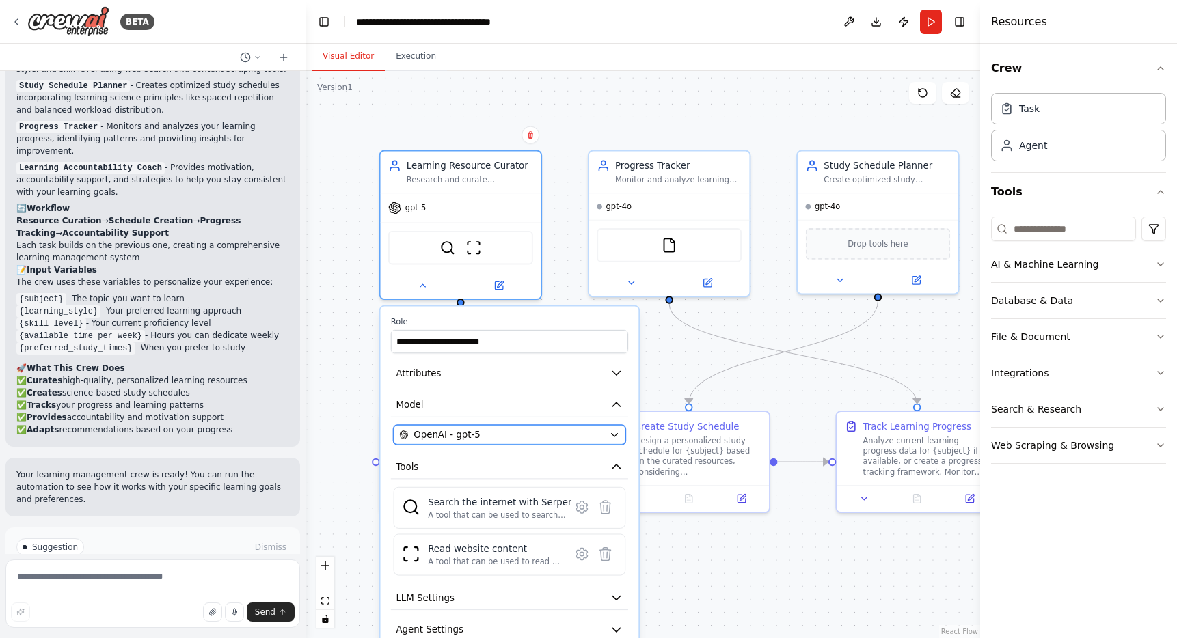
click at [539, 435] on div "OpenAI - gpt-5" at bounding box center [501, 435] width 205 height 13
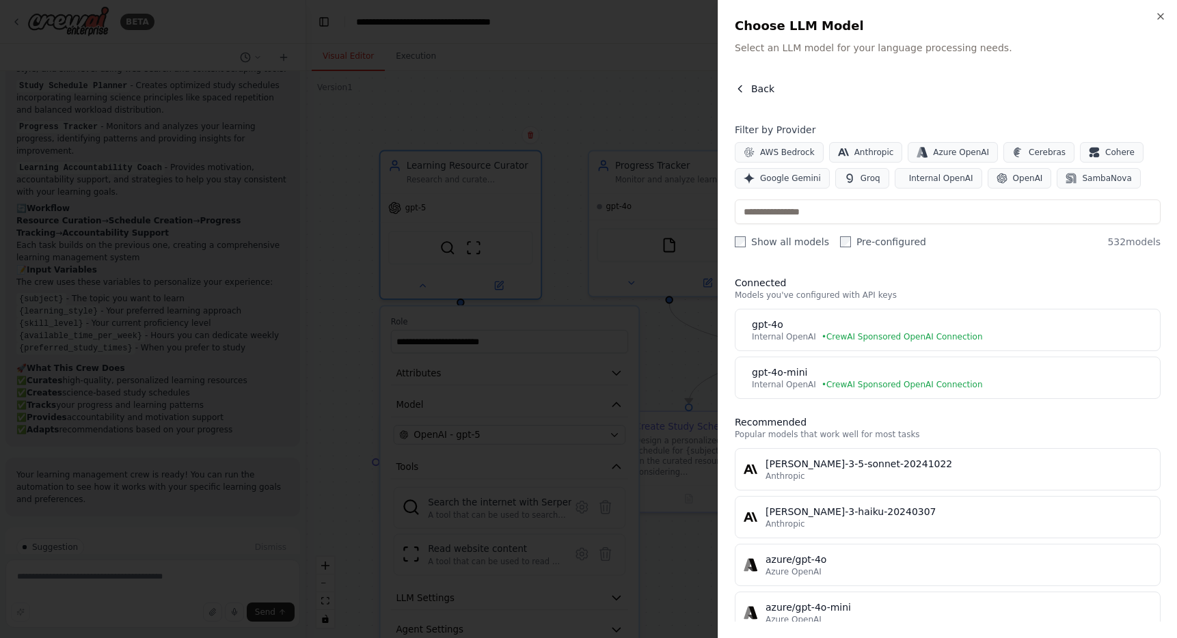
click at [738, 85] on icon "button" at bounding box center [740, 88] width 11 height 11
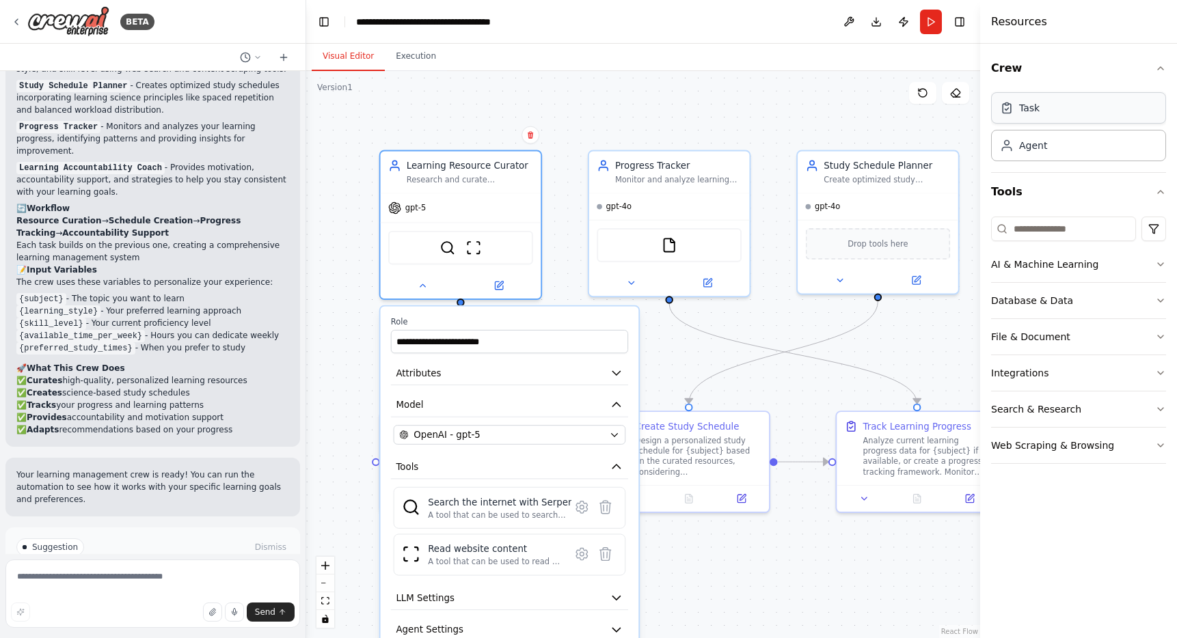
click at [1057, 116] on div "Task" at bounding box center [1078, 107] width 175 height 31
click at [1046, 146] on div "Agent" at bounding box center [1078, 144] width 175 height 31
click at [421, 282] on icon at bounding box center [422, 283] width 5 height 3
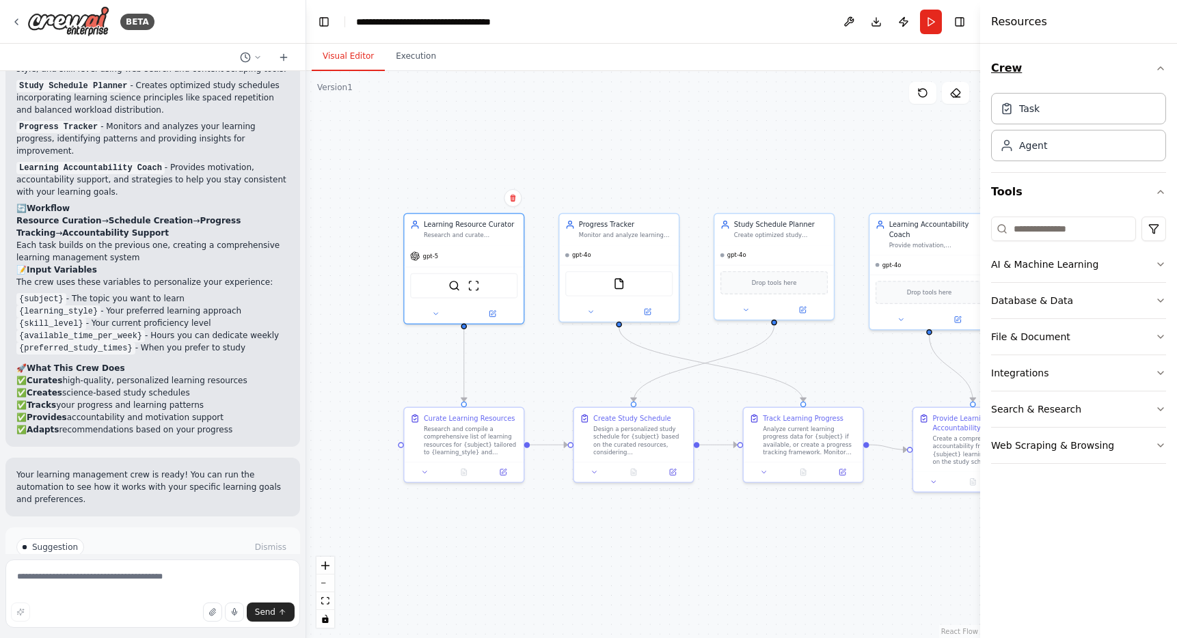
click at [1161, 64] on icon "button" at bounding box center [1160, 68] width 11 height 11
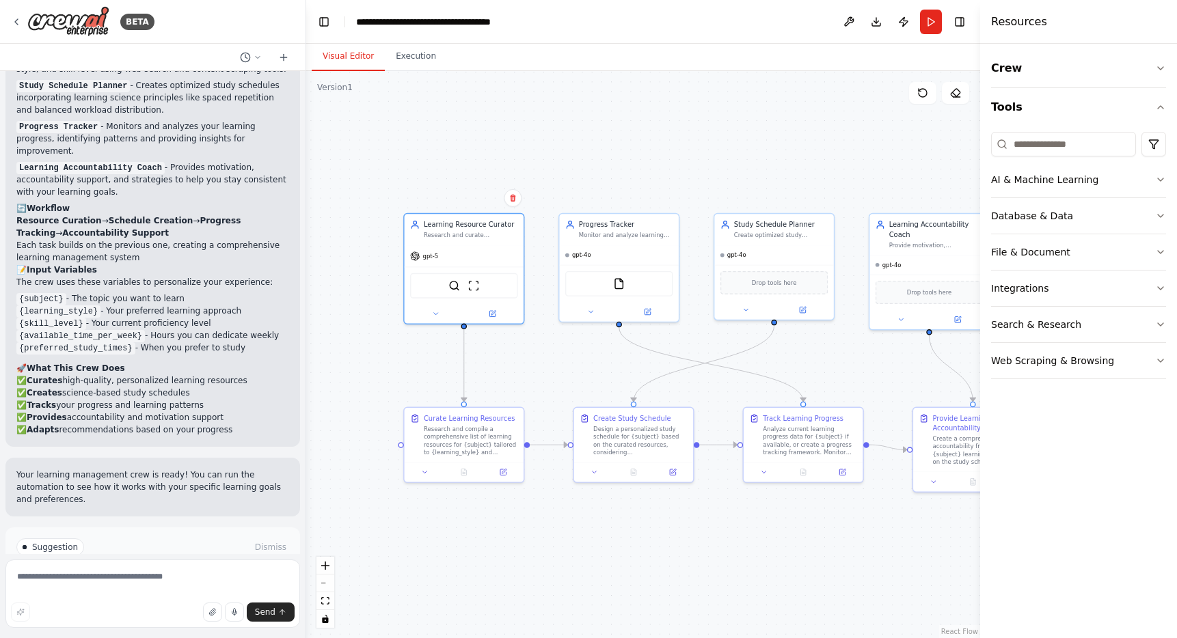
click at [940, 149] on div ".deletable-edge-delete-btn { width: 20px; height: 20px; border: 0px solid #ffff…" at bounding box center [643, 354] width 674 height 567
click at [962, 21] on button "Toggle Right Sidebar" at bounding box center [959, 21] width 19 height 19
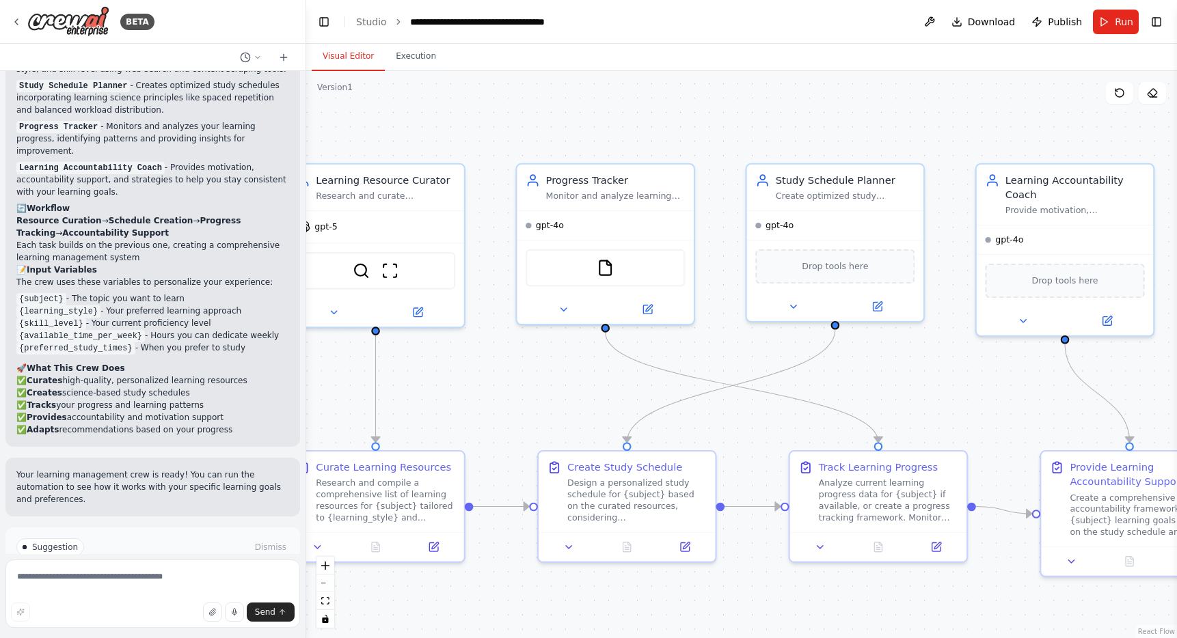
drag, startPoint x: 872, startPoint y: 158, endPoint x: 1004, endPoint y: 72, distance: 157.6
click at [1004, 72] on div ".deletable-edge-delete-btn { width: 20px; height: 20px; border: 0px solid #ffff…" at bounding box center [741, 354] width 871 height 567
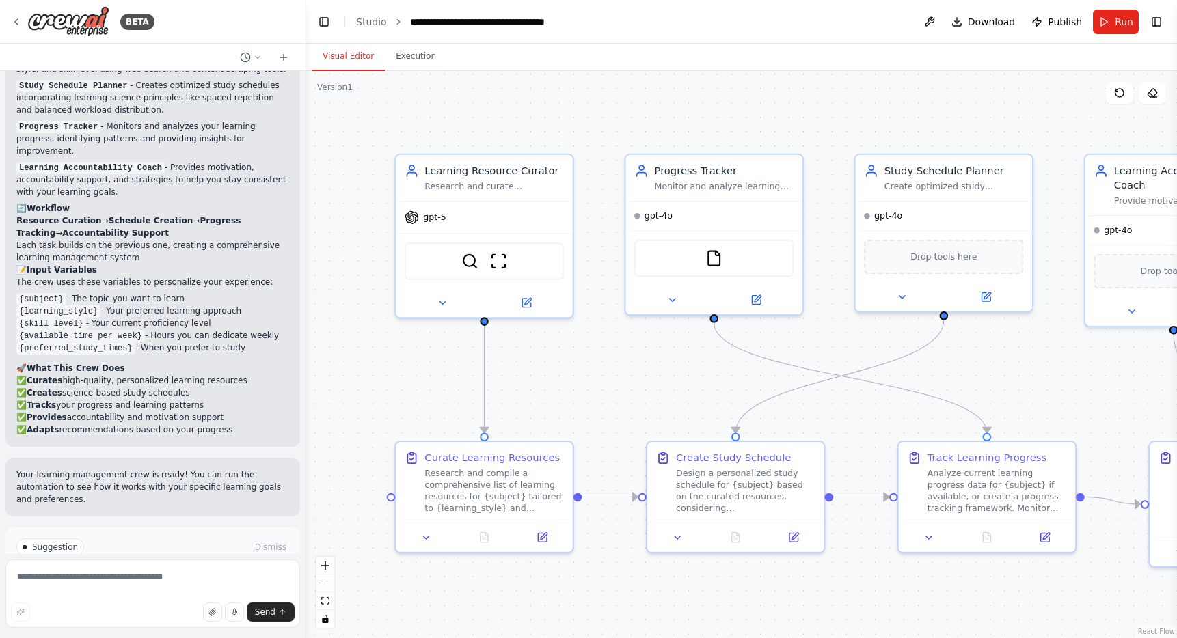
drag, startPoint x: 574, startPoint y: 124, endPoint x: 682, endPoint y: 115, distance: 109.1
click at [682, 115] on div ".deletable-edge-delete-btn { width: 20px; height: 20px; border: 0px solid #ffff…" at bounding box center [741, 354] width 871 height 567
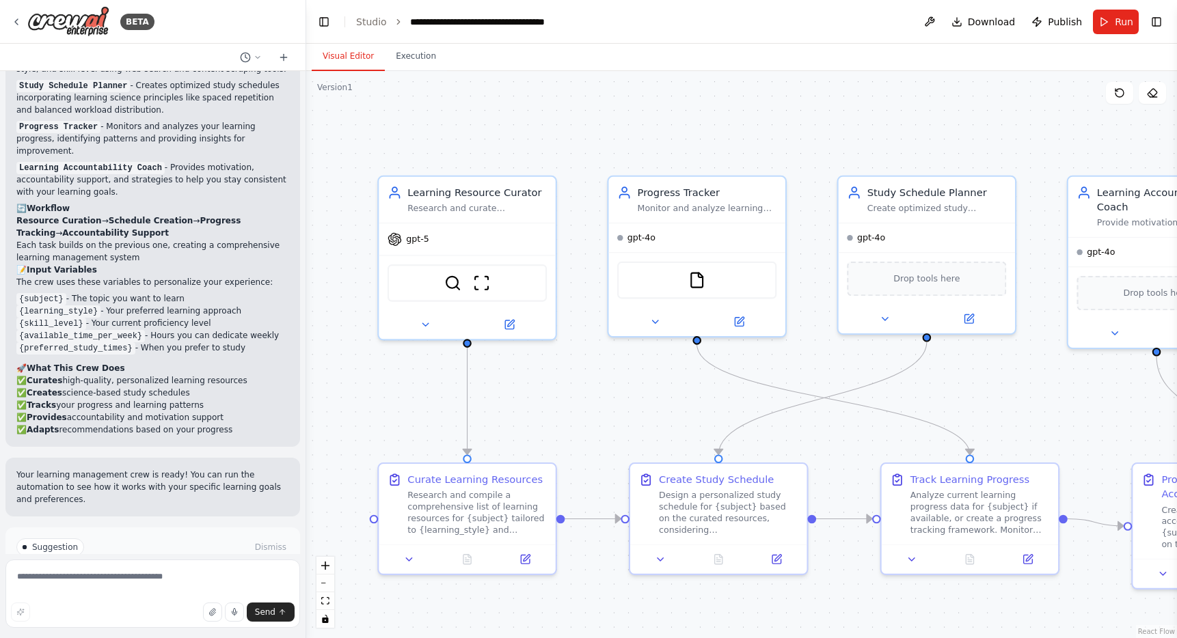
drag, startPoint x: 744, startPoint y: 125, endPoint x: 727, endPoint y: 147, distance: 27.8
click at [727, 147] on div ".deletable-edge-delete-btn { width: 20px; height: 20px; border: 0px solid #ffff…" at bounding box center [741, 354] width 871 height 567
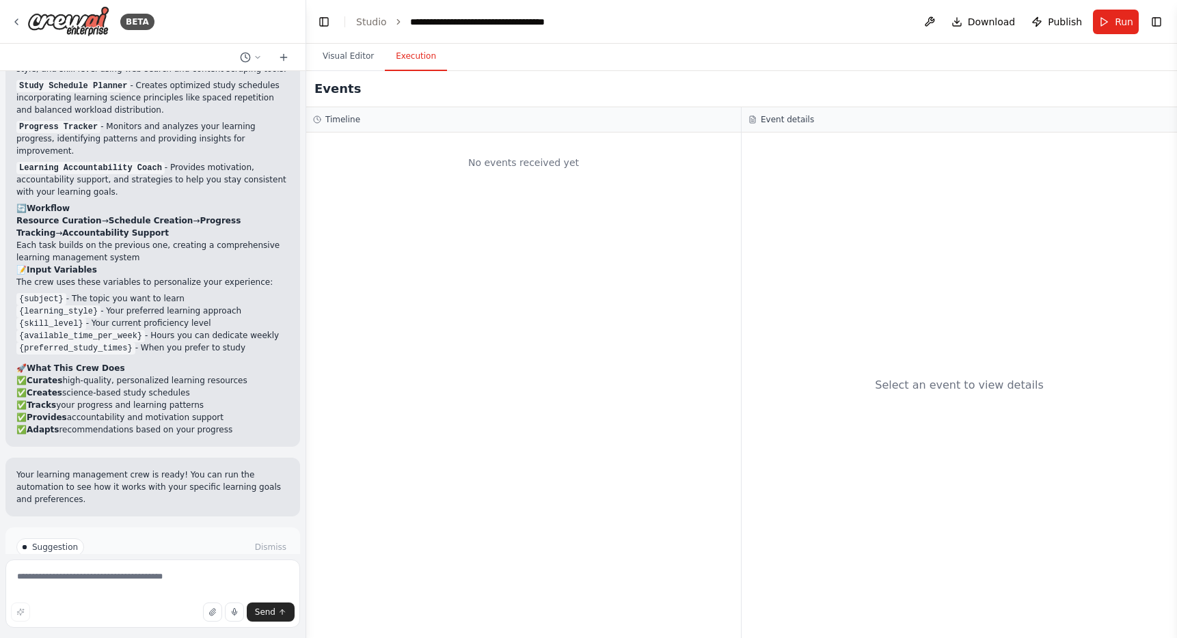
click at [423, 53] on button "Execution" at bounding box center [416, 56] width 62 height 29
click at [351, 46] on button "Visual Editor" at bounding box center [348, 56] width 73 height 29
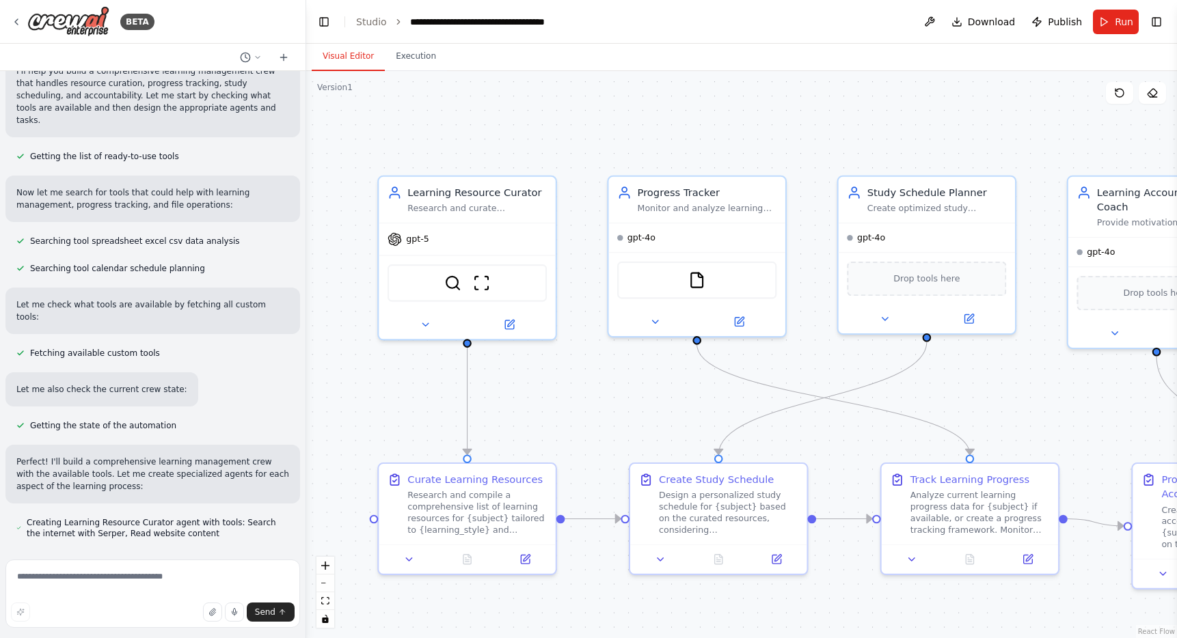
scroll to position [0, 0]
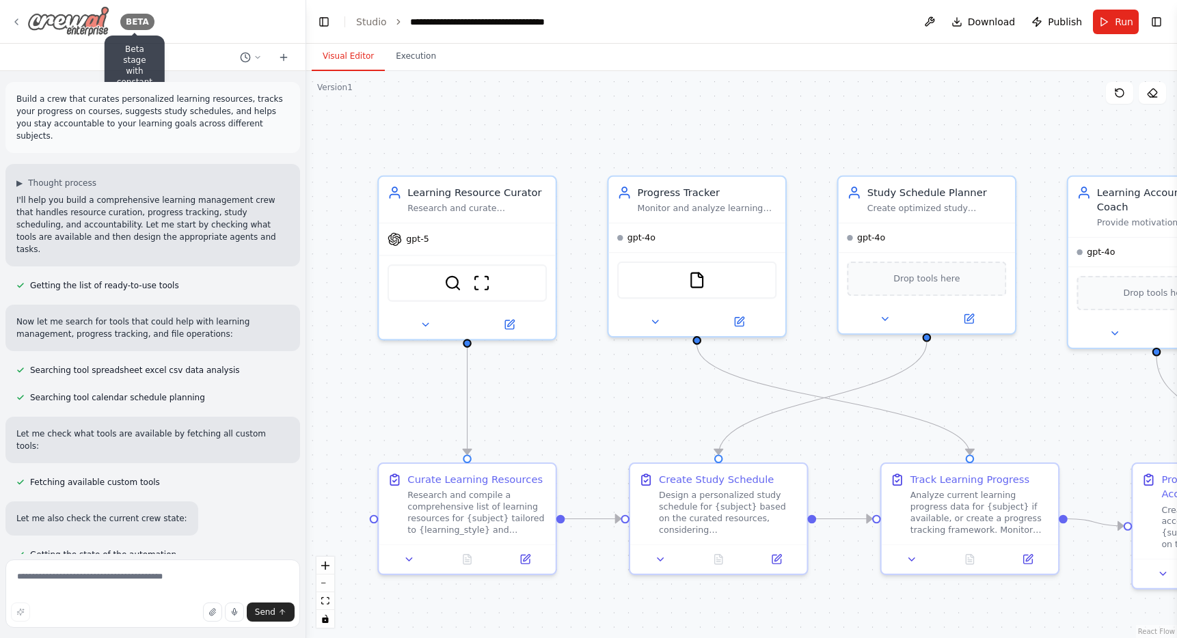
click at [135, 25] on div "BETA" at bounding box center [137, 22] width 34 height 16
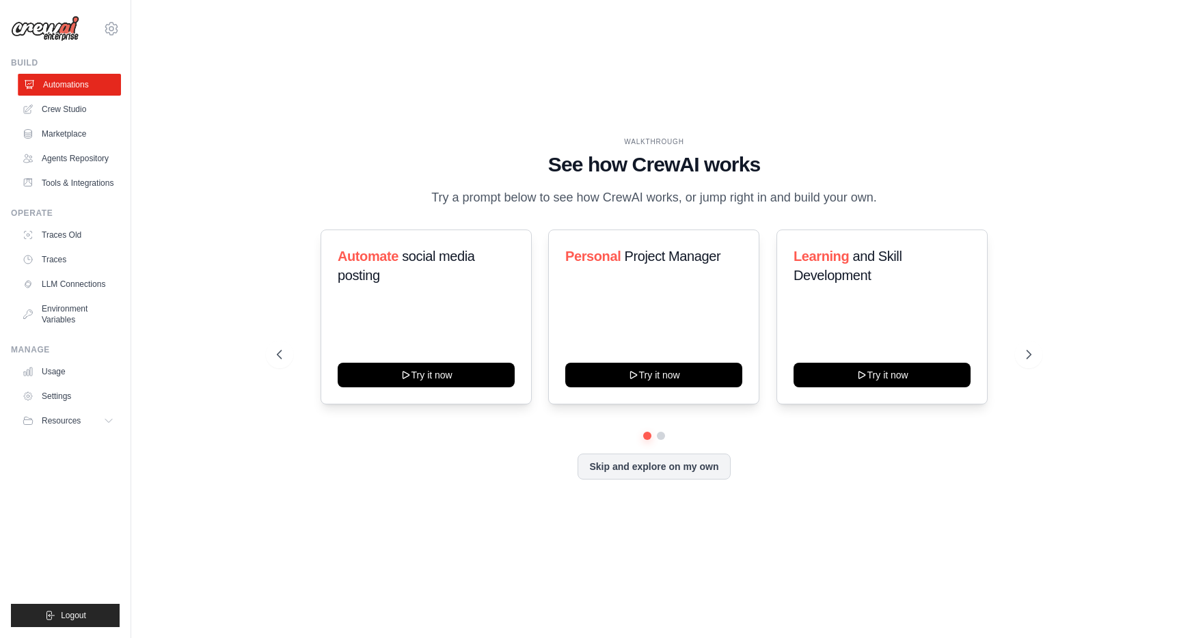
click at [73, 92] on link "Automations" at bounding box center [69, 85] width 103 height 22
click at [106, 427] on icon at bounding box center [110, 421] width 11 height 11
click at [77, 295] on link "LLM Connections" at bounding box center [69, 284] width 103 height 22
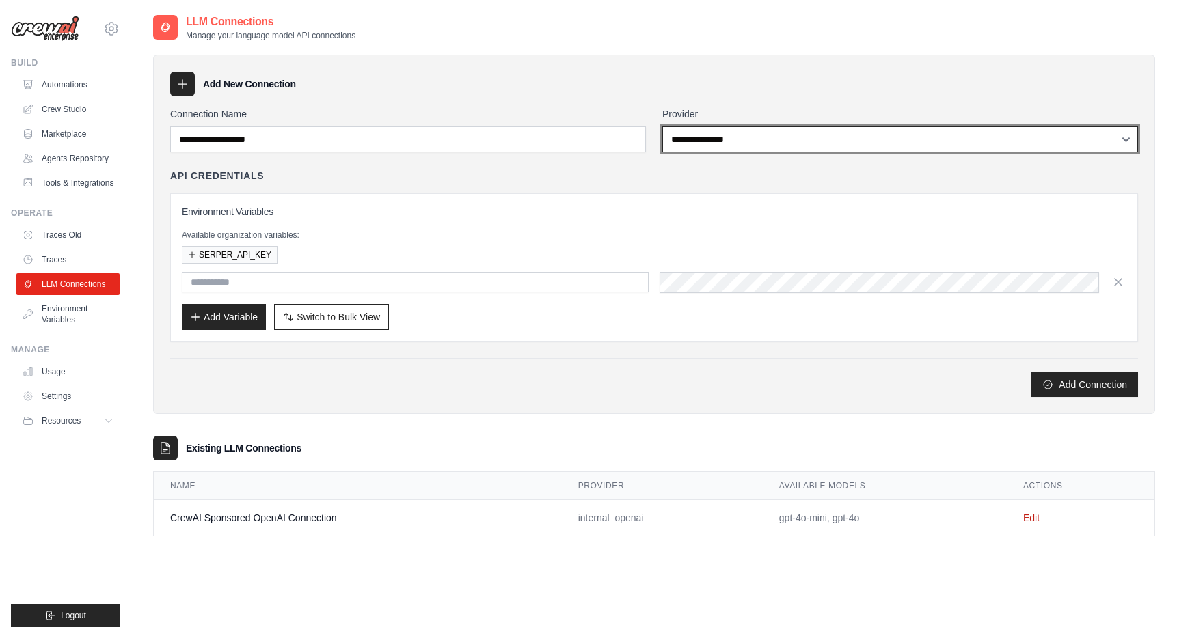
click at [705, 140] on select "**********" at bounding box center [900, 139] width 476 height 26
select select "******"
click at [662, 126] on select "**********" at bounding box center [900, 139] width 476 height 26
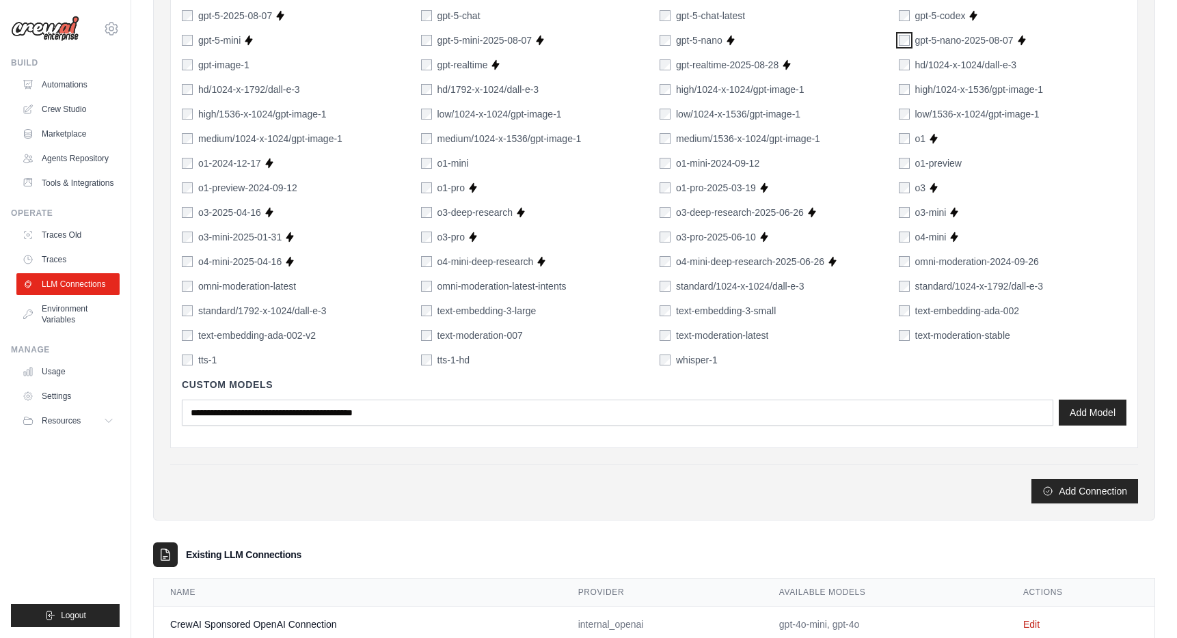
scroll to position [876, 0]
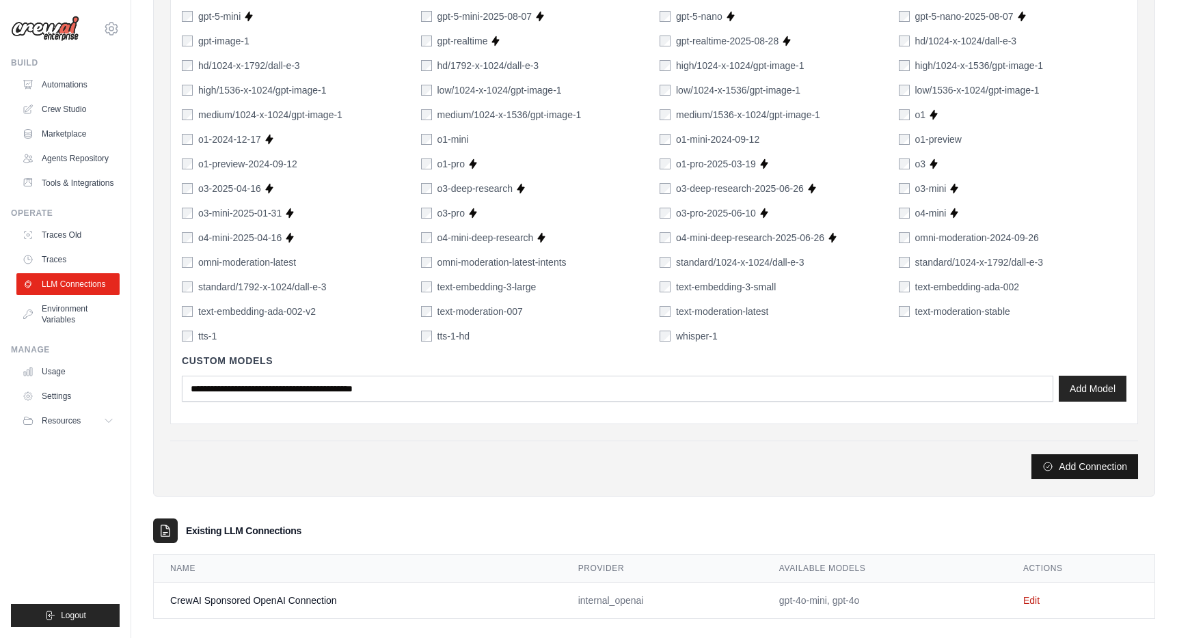
click at [1062, 466] on button "Add Connection" at bounding box center [1085, 467] width 107 height 25
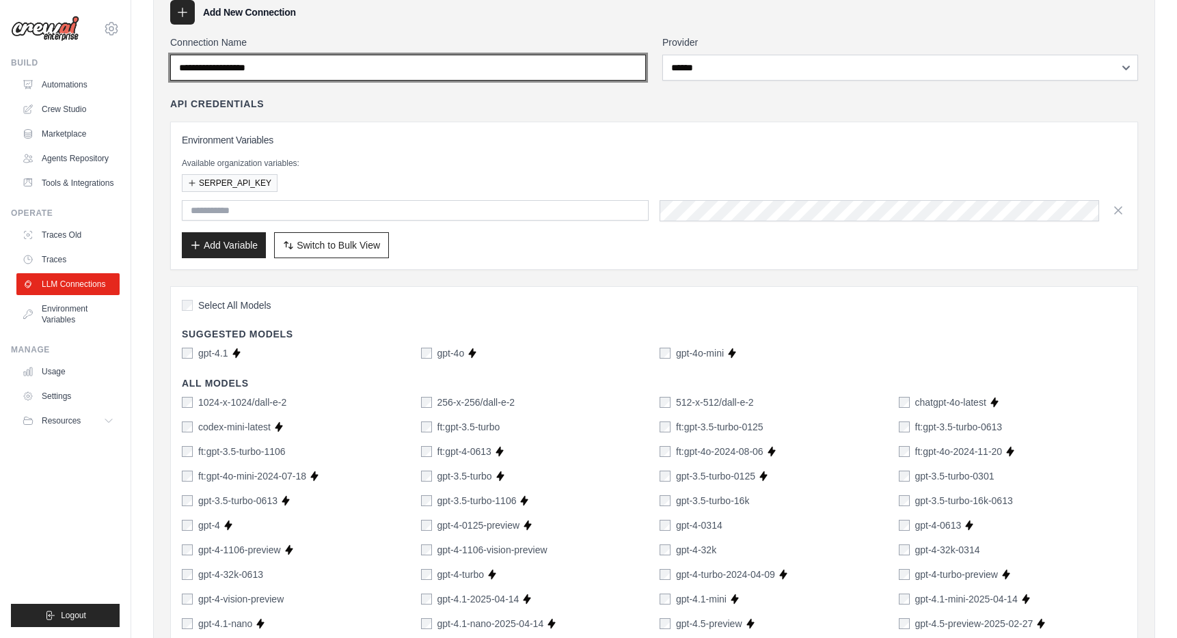
scroll to position [68, 0]
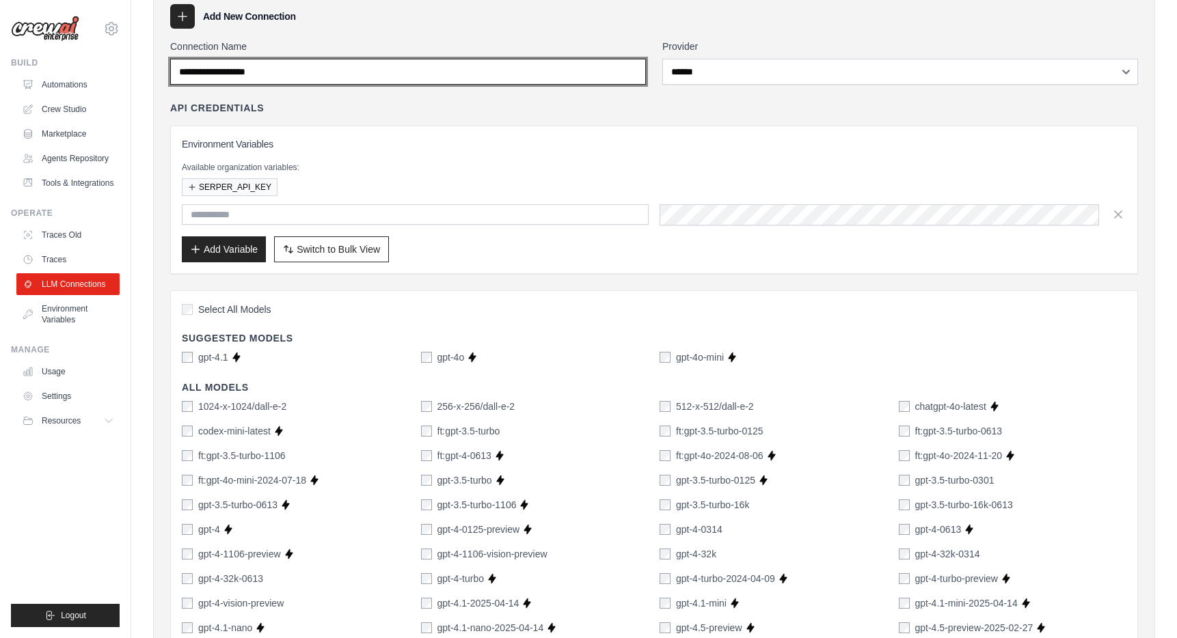
click at [377, 72] on input "Connection Name" at bounding box center [408, 72] width 476 height 26
type input "********"
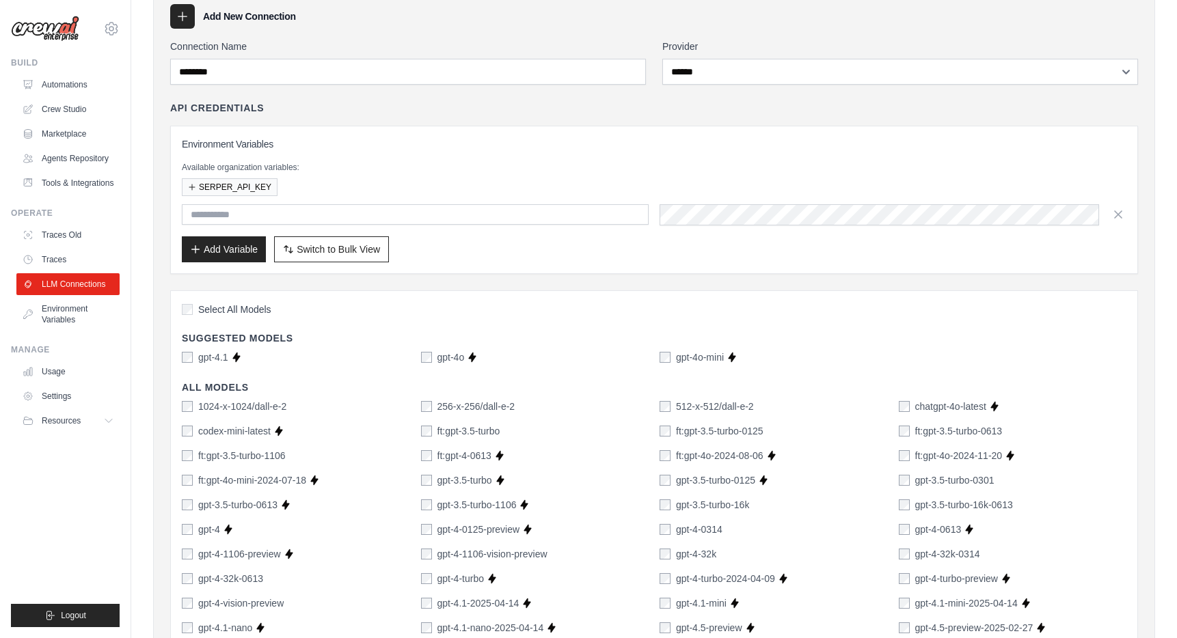
click at [493, 118] on div "API Credentials Environment Variables Available organization variables: SERPER_…" at bounding box center [654, 187] width 968 height 173
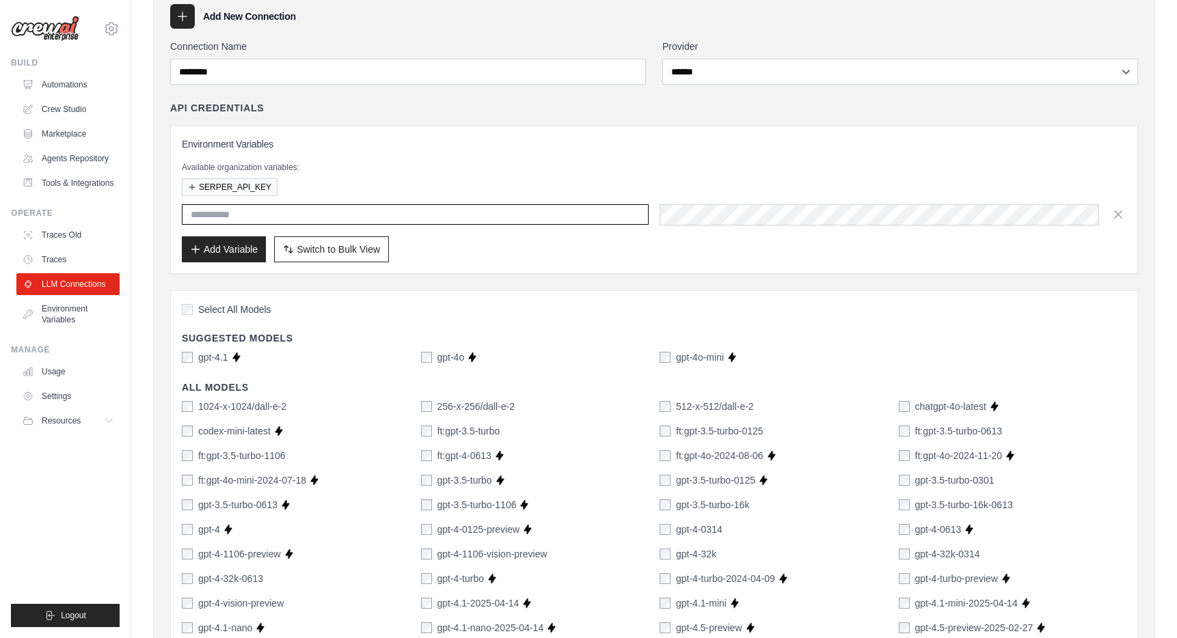
click at [433, 221] on input "text" at bounding box center [415, 214] width 467 height 21
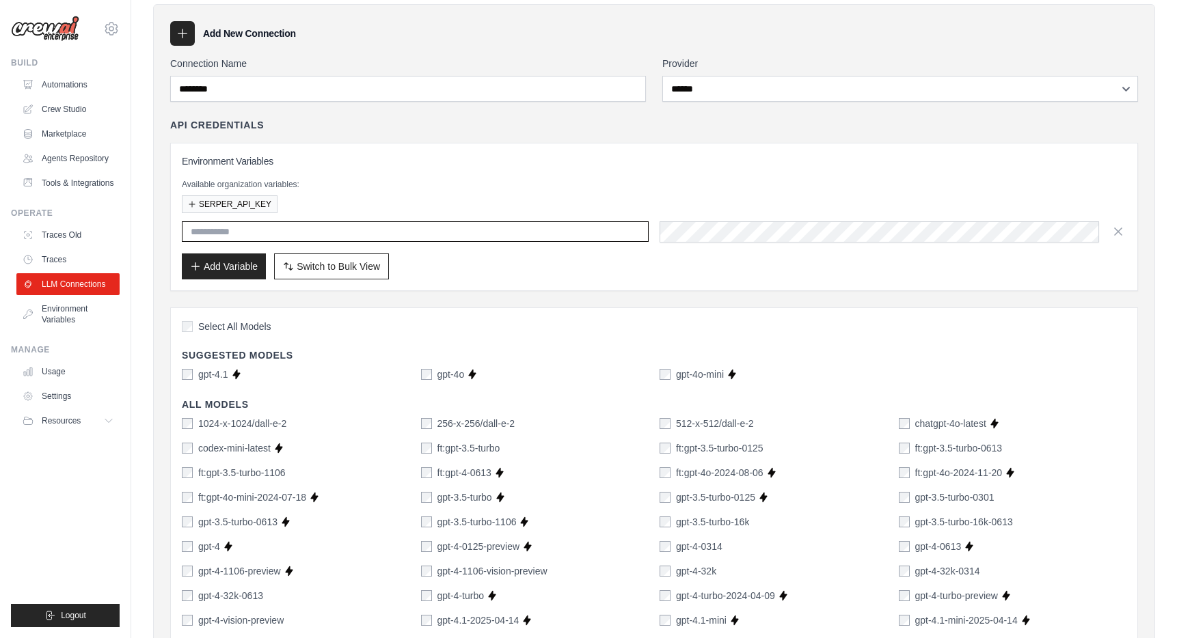
scroll to position [0, 0]
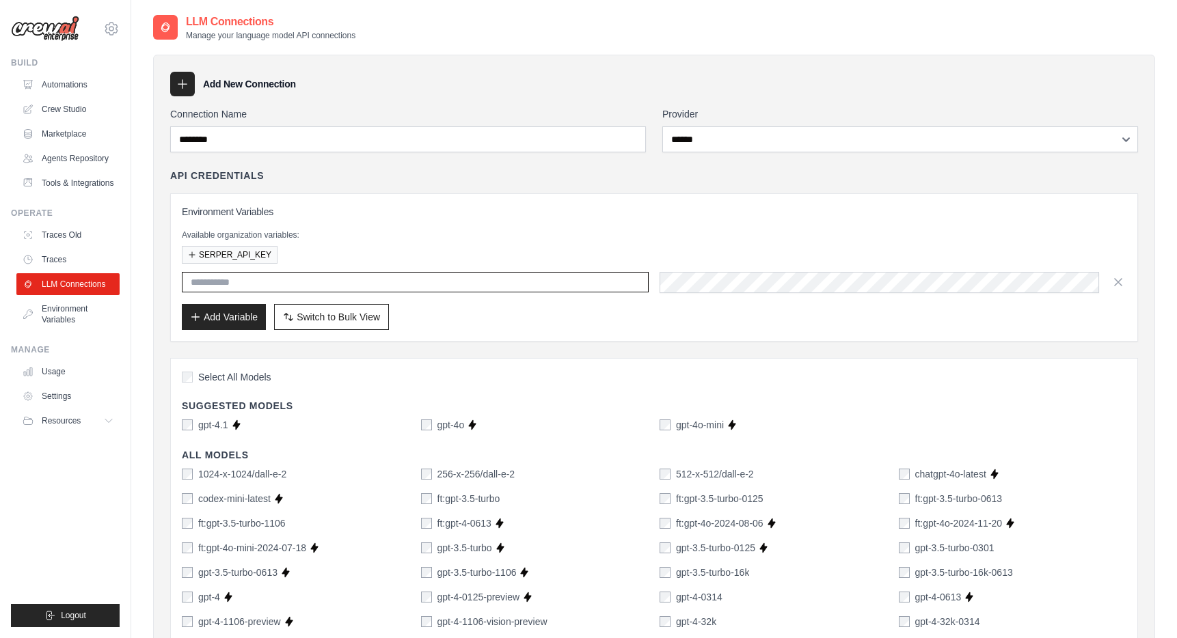
click at [382, 284] on input "text" at bounding box center [415, 282] width 467 height 21
click at [259, 314] on button "Add Variable" at bounding box center [224, 317] width 84 height 26
click at [295, 278] on input "text" at bounding box center [415, 282] width 467 height 21
click at [63, 271] on link "Traces" at bounding box center [69, 260] width 103 height 22
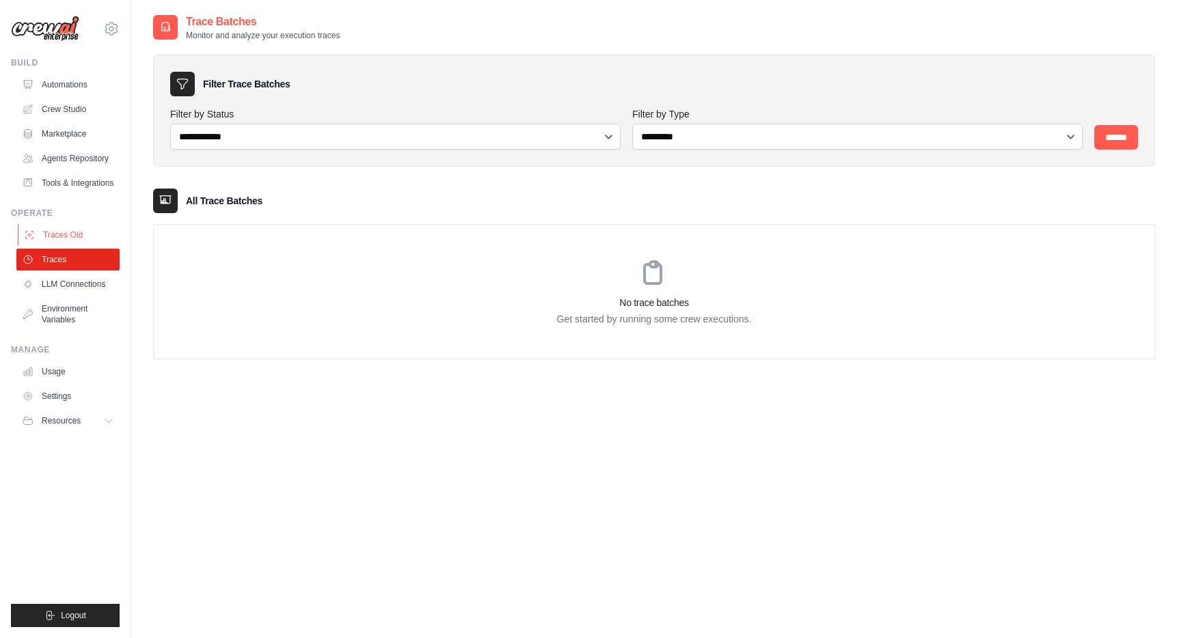
click at [66, 245] on link "Traces Old" at bounding box center [69, 235] width 103 height 22
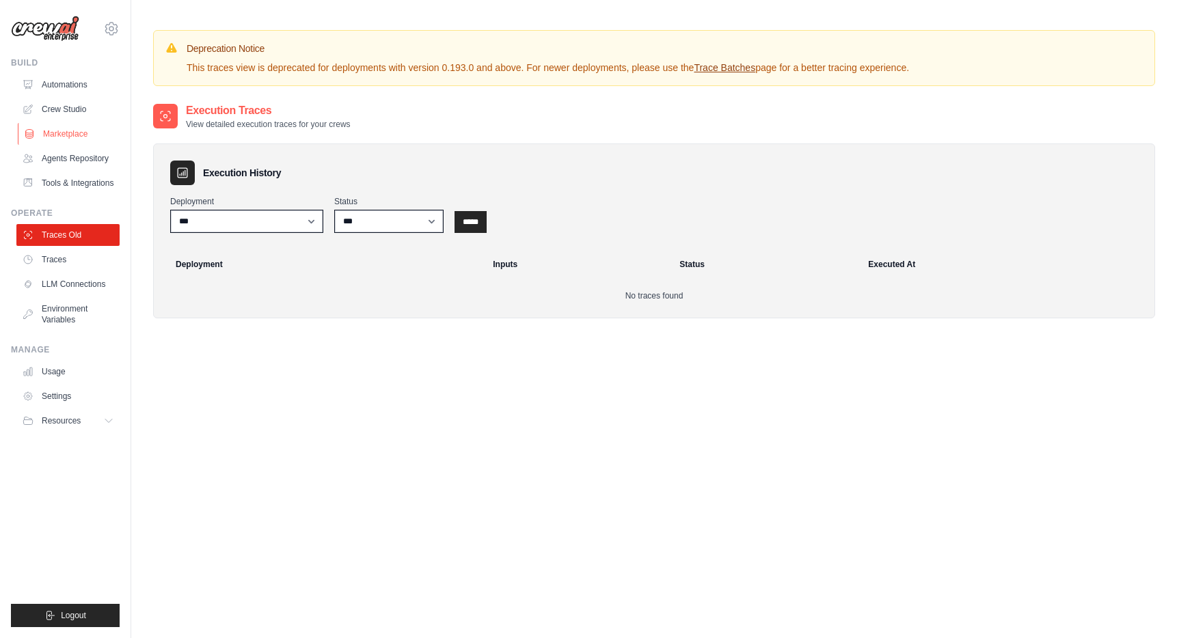
click at [57, 135] on link "Marketplace" at bounding box center [69, 134] width 103 height 22
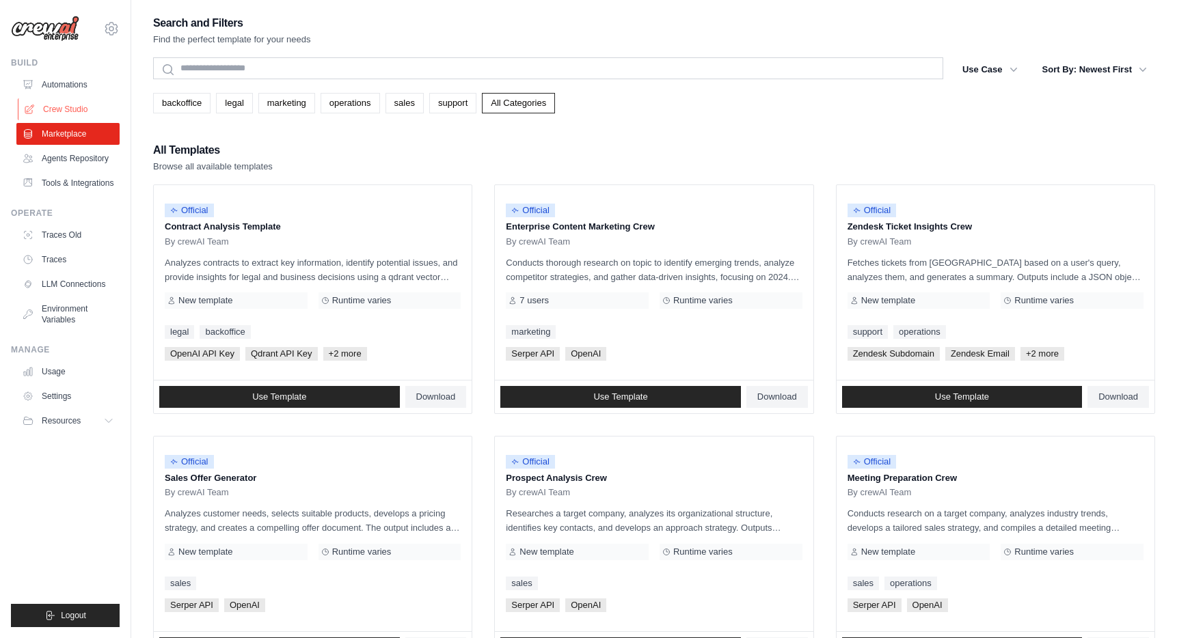
click at [58, 105] on link "Crew Studio" at bounding box center [69, 109] width 103 height 22
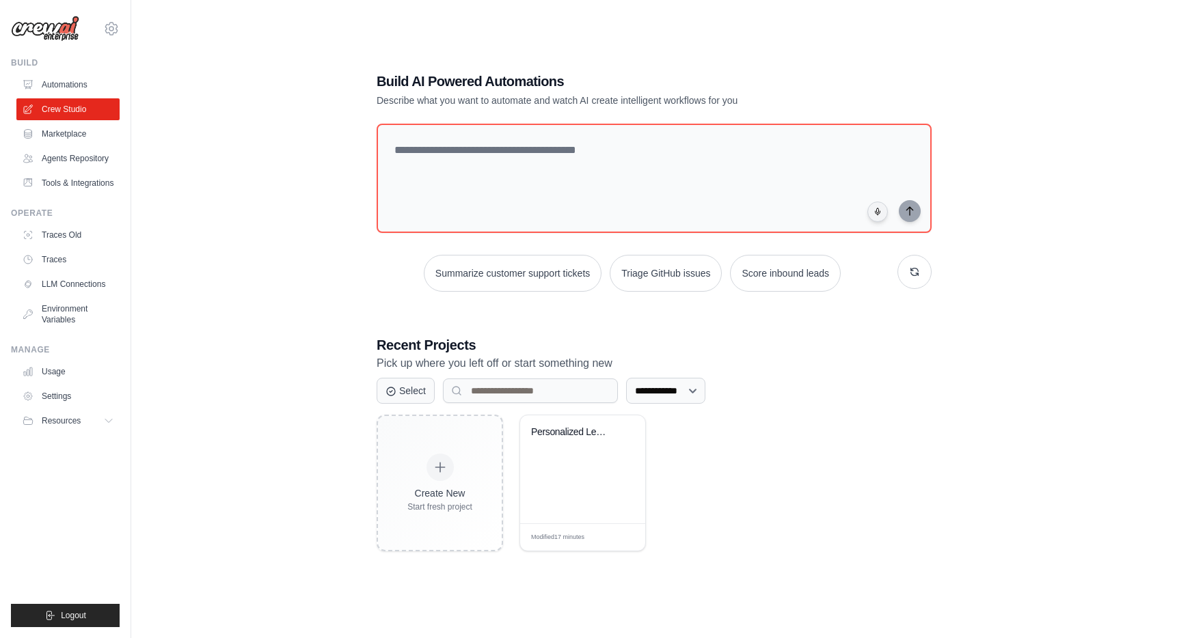
scroll to position [27, 0]
